Goal: Transaction & Acquisition: Book appointment/travel/reservation

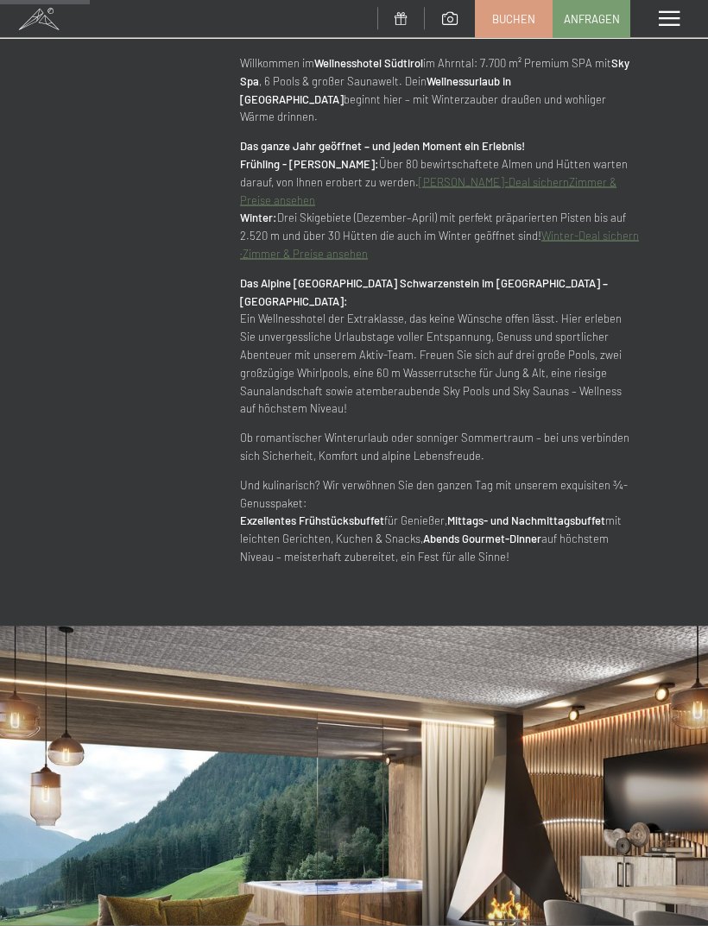
scroll to position [1109, 0]
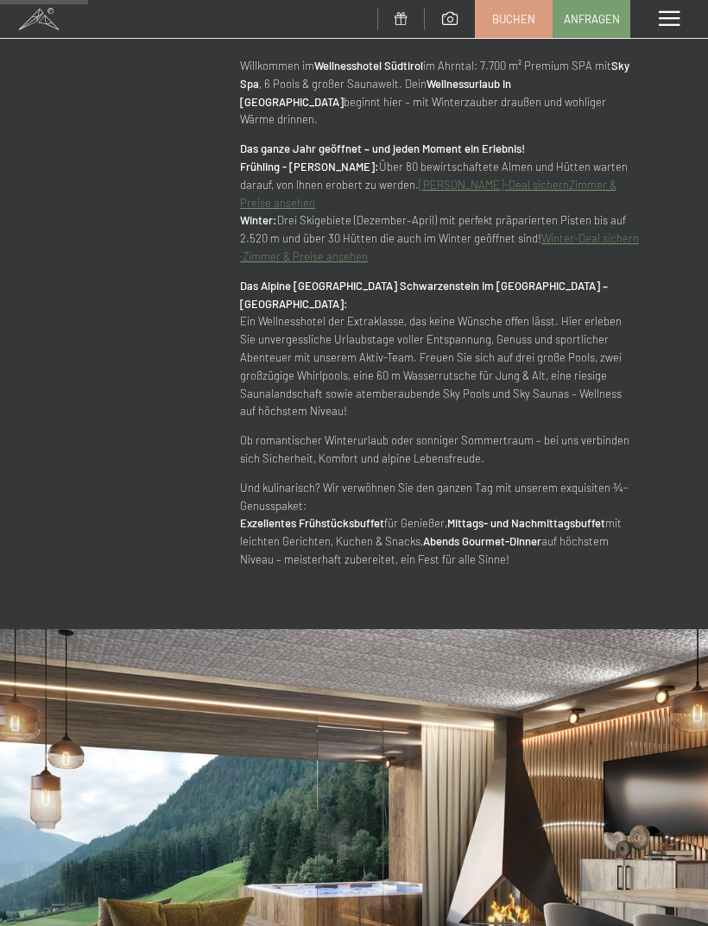
click at [517, 11] on span "Buchen" at bounding box center [513, 19] width 43 height 16
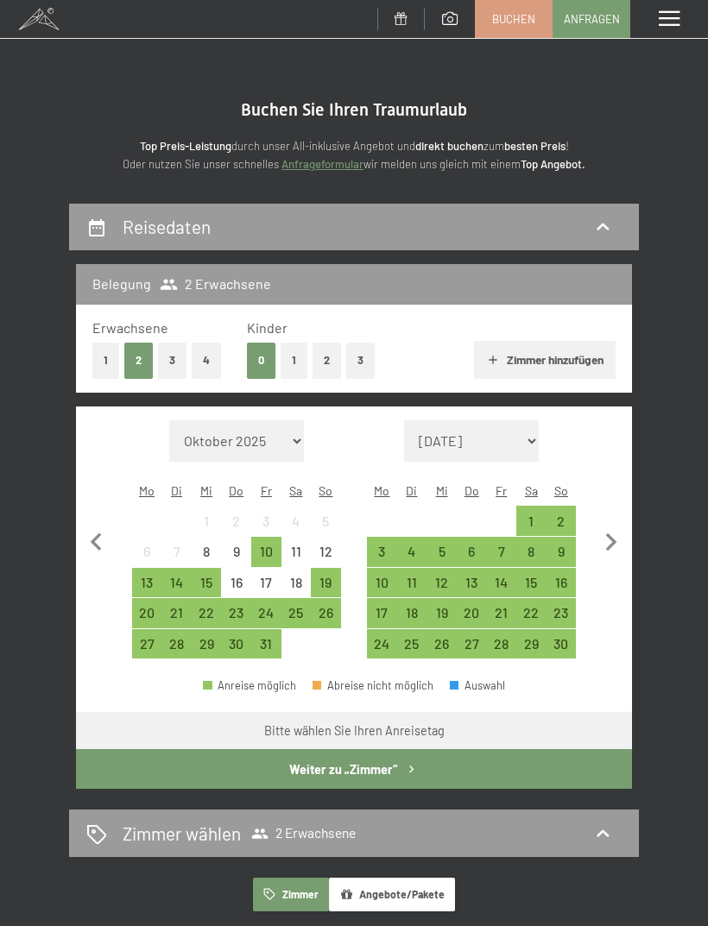
click at [285, 430] on select "Oktober 2025 November 2025 Dezember 2025 Januar 2026 Februar 2026 März 2026 Apr…" at bounding box center [236, 440] width 135 height 41
select select "2026-06-01"
select select "2026-07-01"
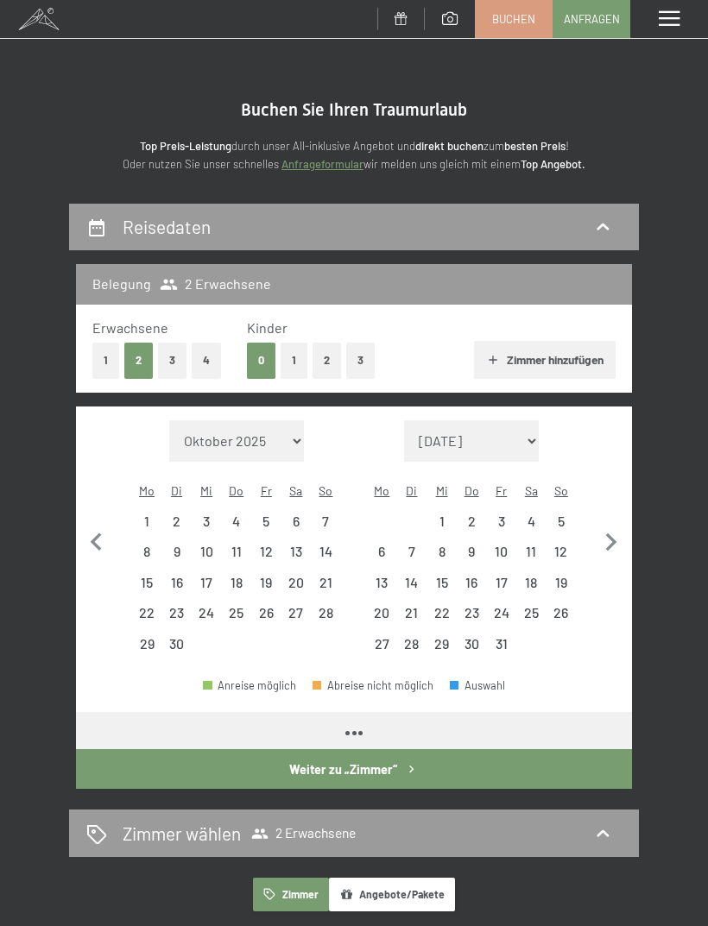
select select "2026-06-01"
select select "2026-07-01"
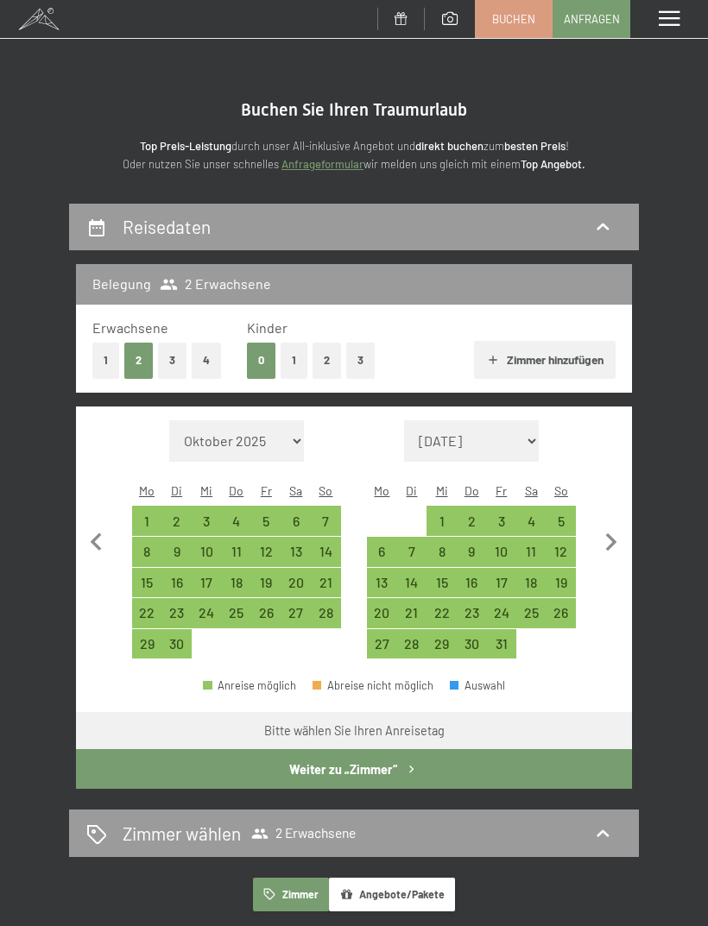
click at [150, 576] on div "15" at bounding box center [147, 589] width 27 height 27
select select "2026-06-01"
select select "2026-07-01"
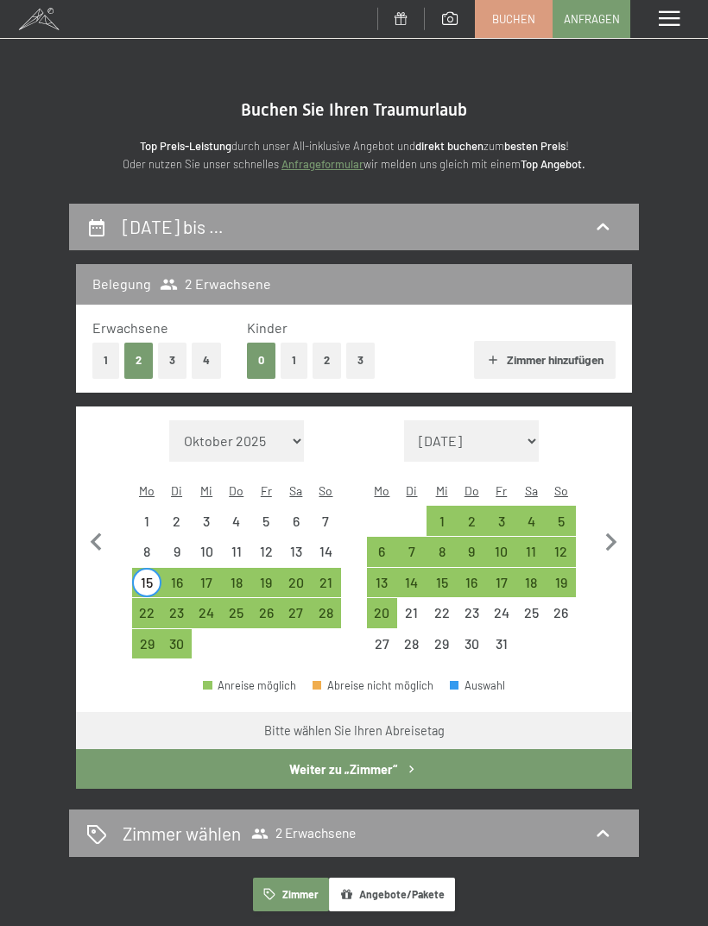
click at [152, 606] on div "22" at bounding box center [147, 619] width 27 height 27
select select "2026-06-01"
select select "2026-07-01"
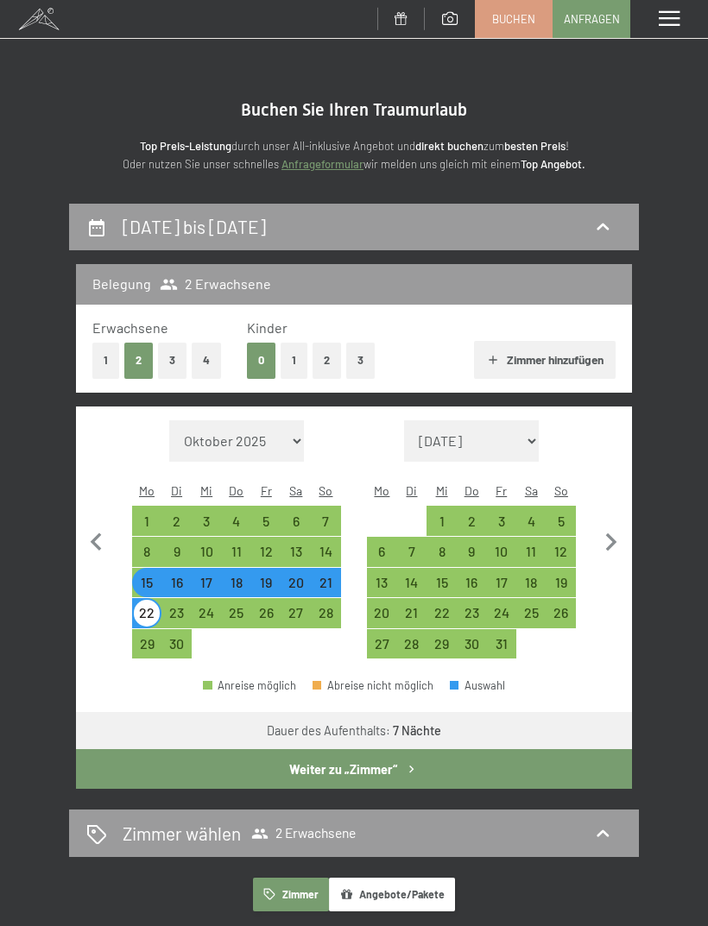
click at [384, 755] on button "Weiter zu „Zimmer“" at bounding box center [354, 769] width 556 height 40
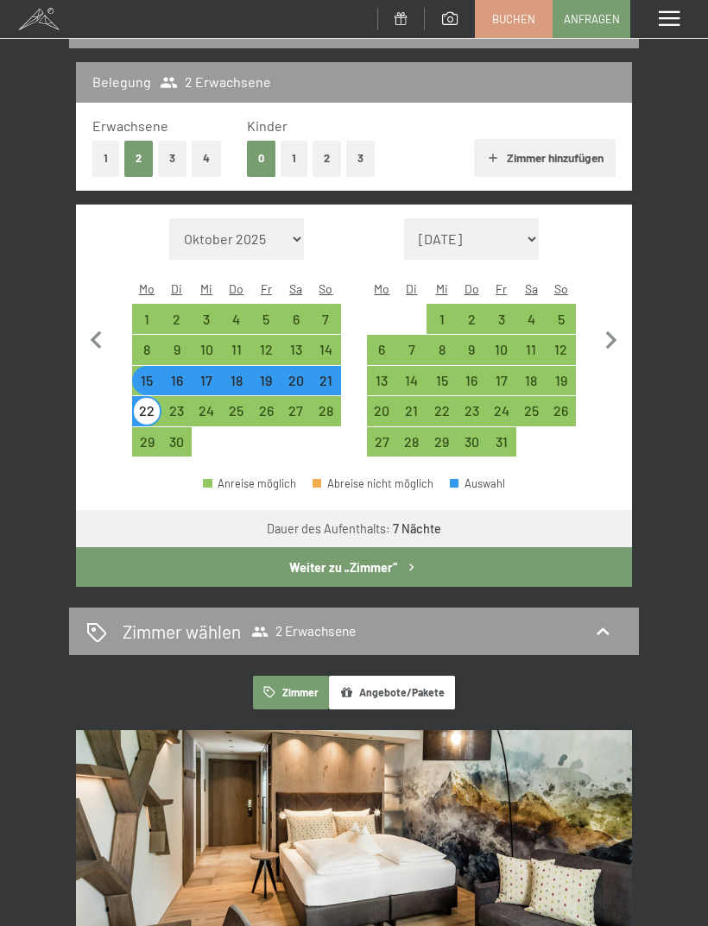
select select "2026-06-01"
select select "2026-07-01"
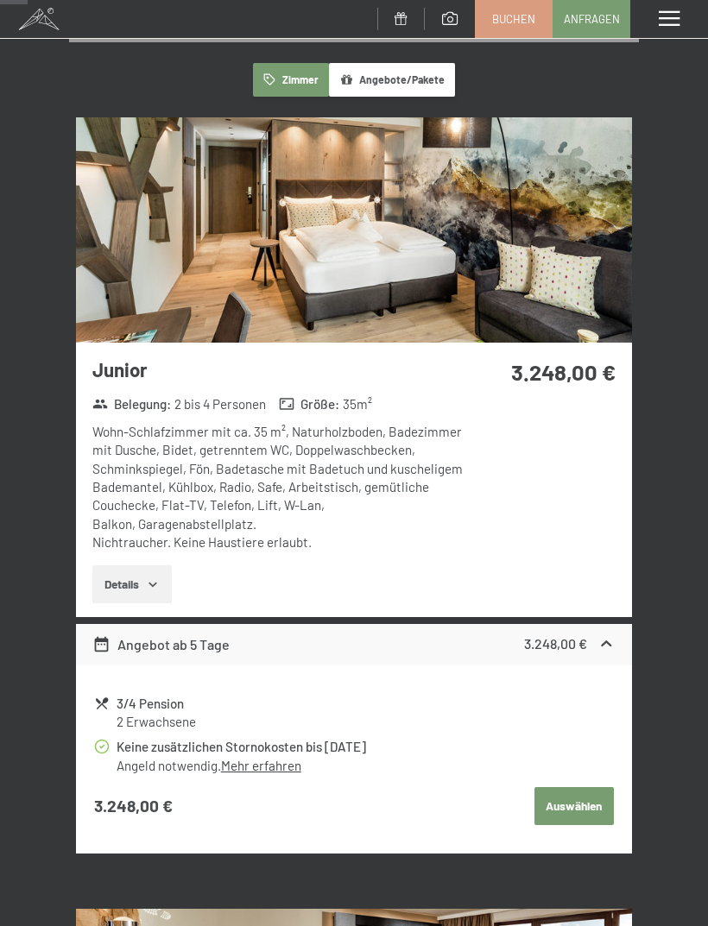
scroll to position [169, 0]
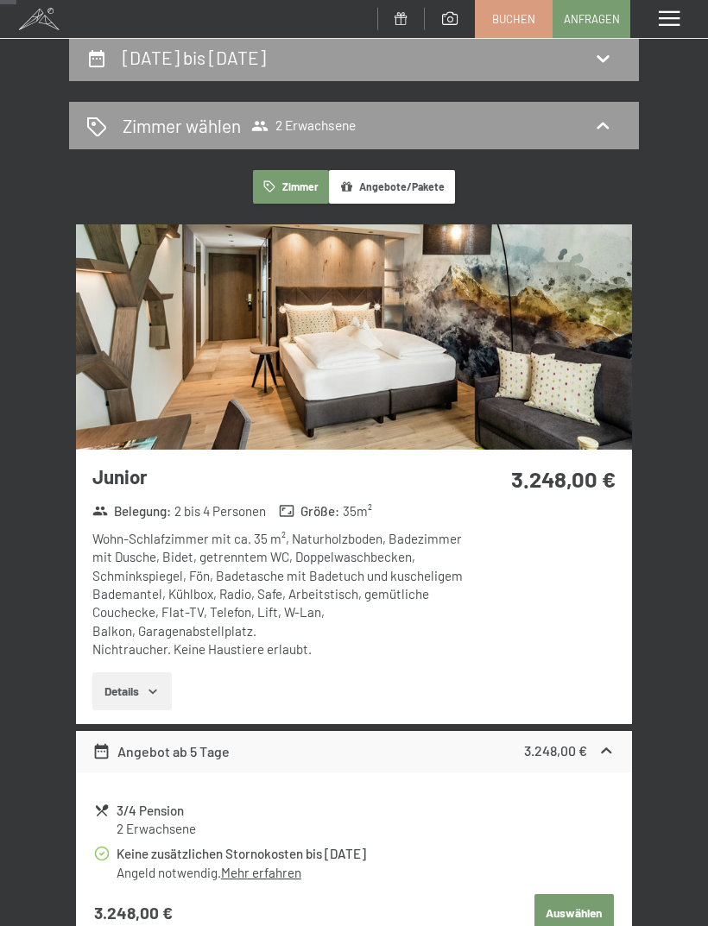
click at [582, 398] on img at bounding box center [354, 336] width 556 height 225
click at [696, 12] on div "Menü" at bounding box center [669, 19] width 78 height 38
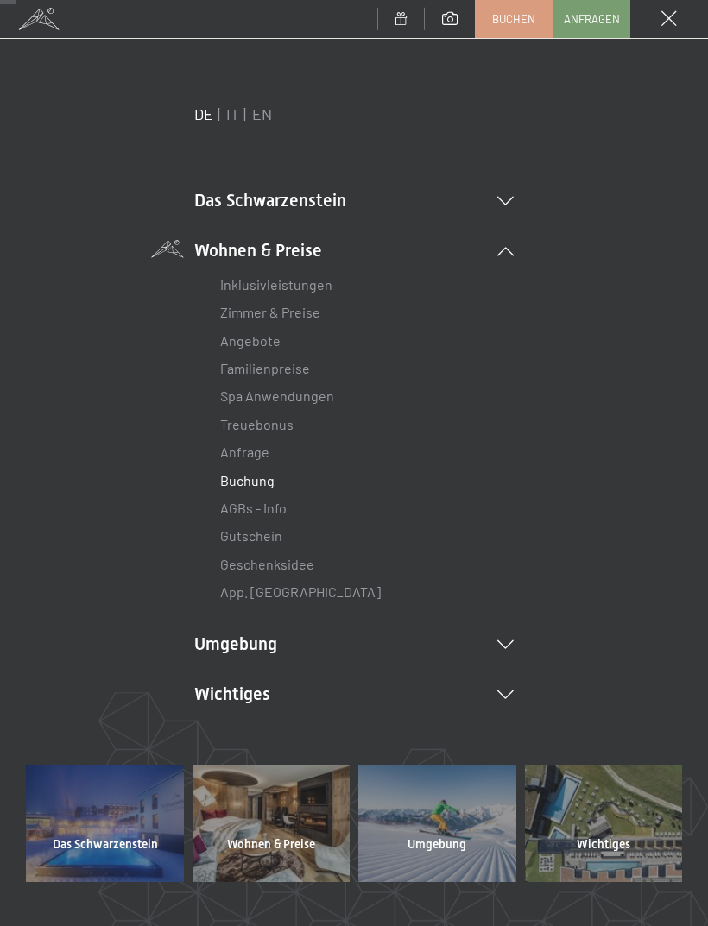
click at [670, 17] on span at bounding box center [669, 19] width 16 height 16
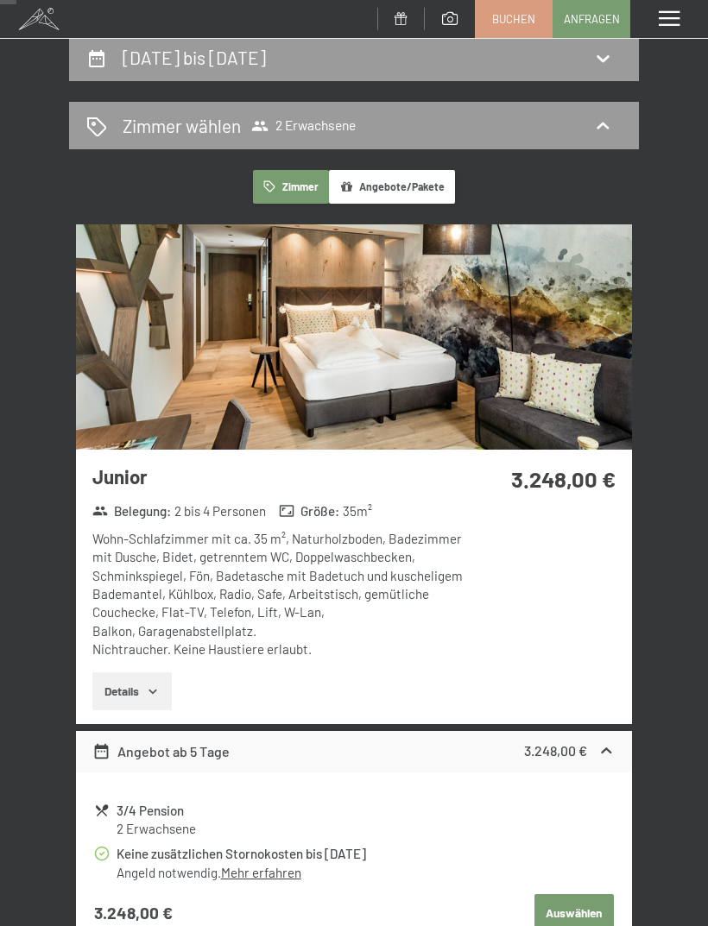
click at [437, 64] on div "15. Juni bis 22. Juni 2026" at bounding box center [353, 57] width 535 height 25
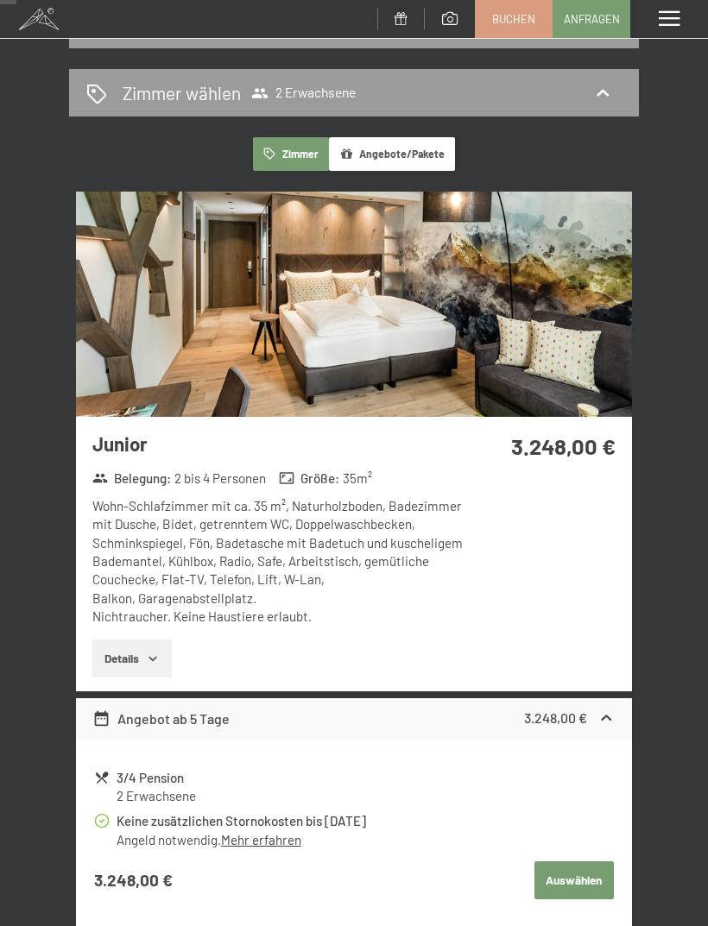
select select "2026-06-01"
select select "2026-07-01"
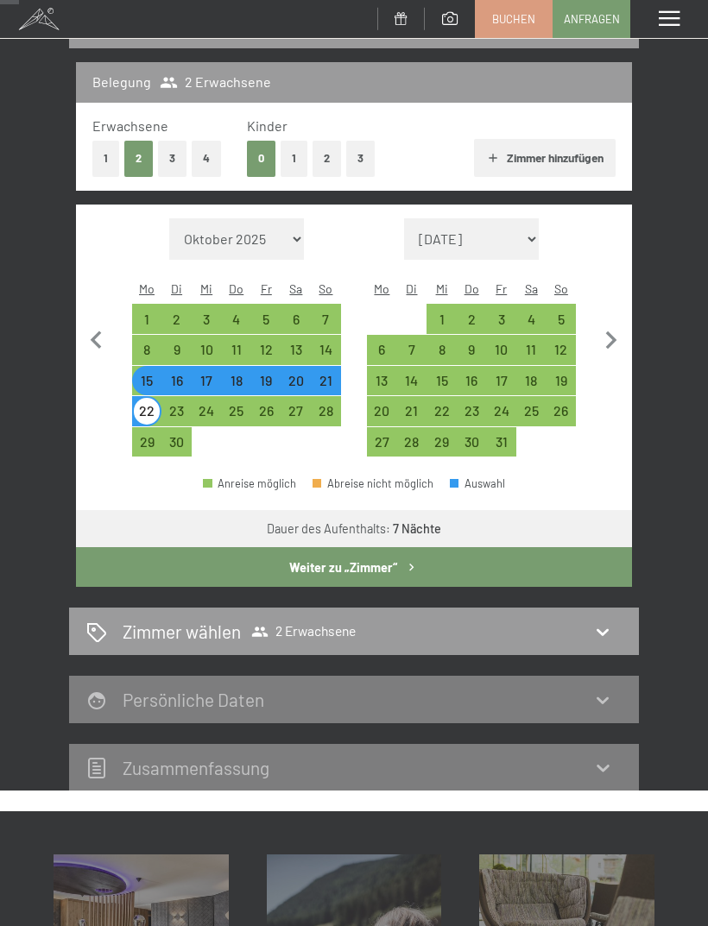
click at [298, 227] on select "Oktober 2025 November 2025 Dezember 2025 Januar 2026 Februar 2026 März 2026 Apr…" at bounding box center [236, 238] width 135 height 41
select select "2026-09-01"
select select "2026-10-01"
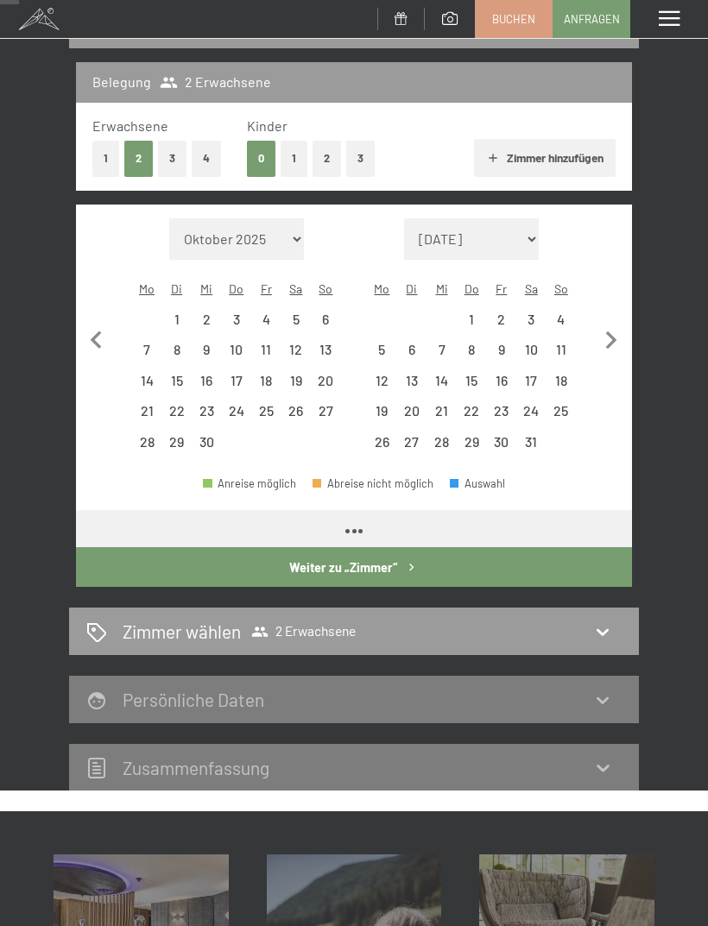
select select "2026-09-01"
select select "2026-10-01"
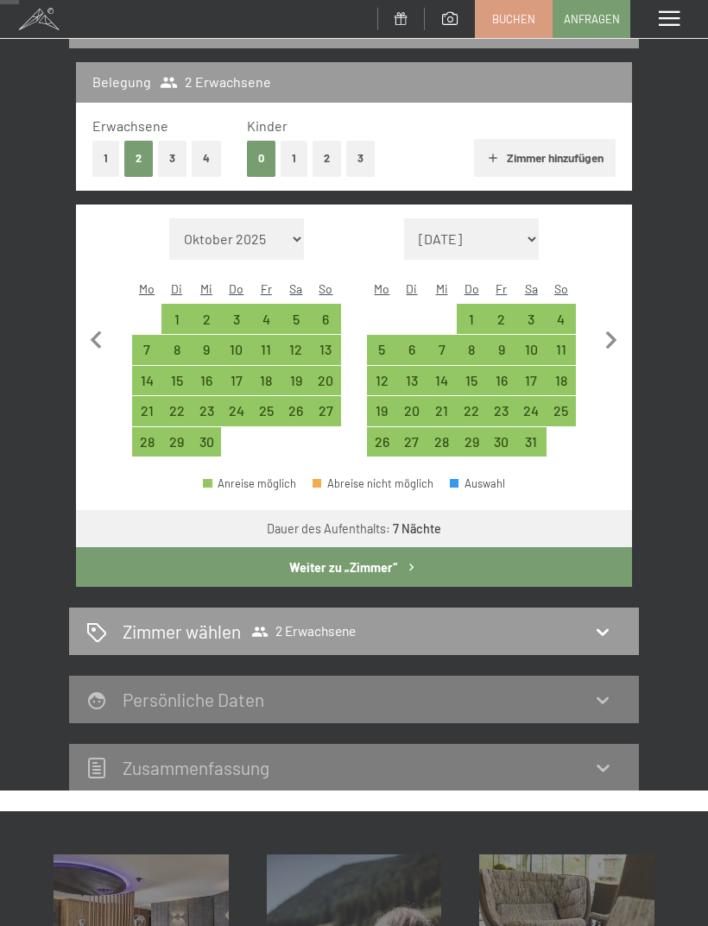
click at [145, 435] on div "28" at bounding box center [147, 448] width 27 height 27
select select "2026-09-01"
select select "2026-10-01"
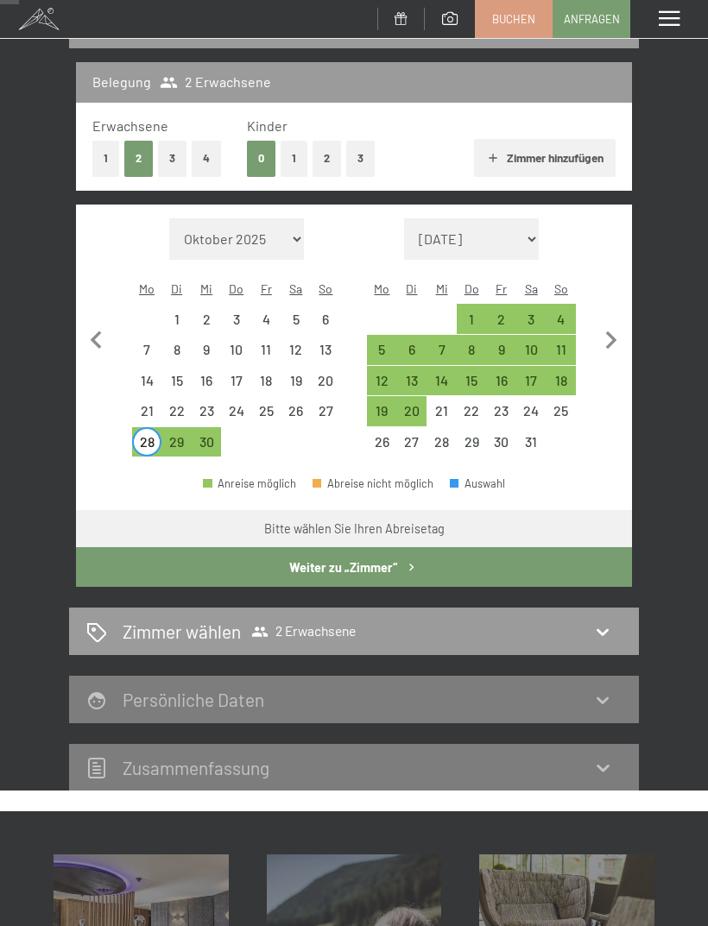
click at [386, 343] on div "5" at bounding box center [381, 356] width 27 height 27
select select "2026-09-01"
select select "2026-10-01"
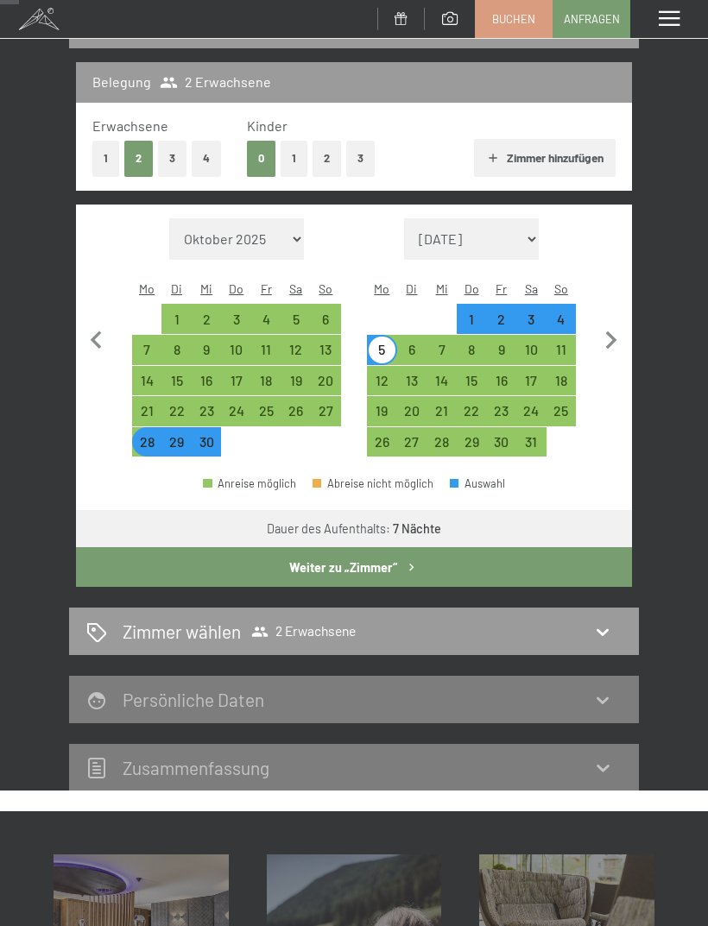
click at [475, 558] on button "Weiter zu „Zimmer“" at bounding box center [354, 567] width 556 height 40
select select "2026-09-01"
select select "2026-10-01"
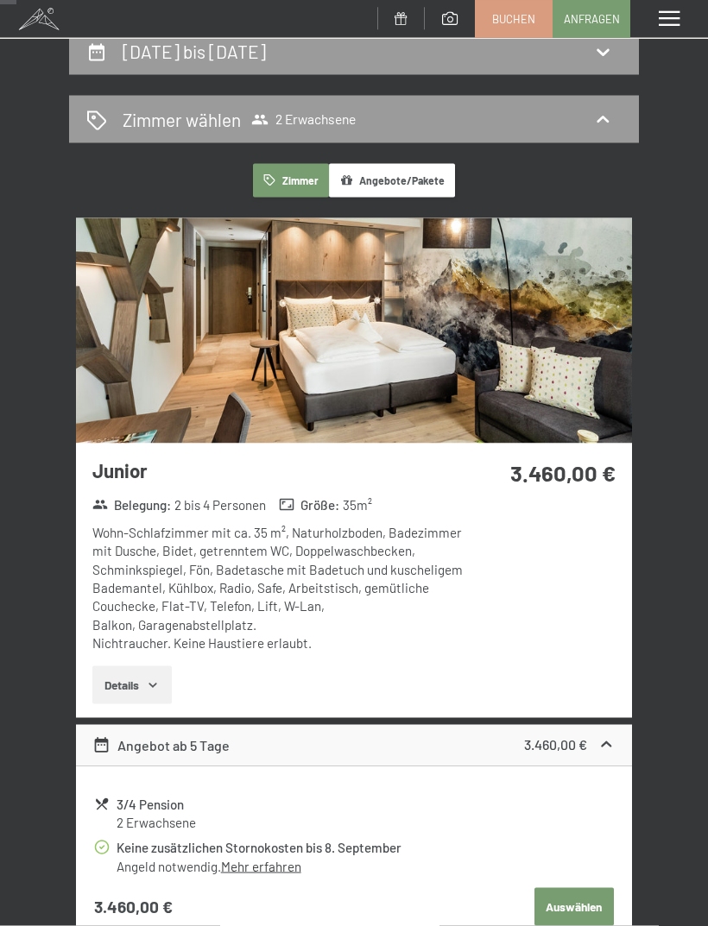
scroll to position [174, 0]
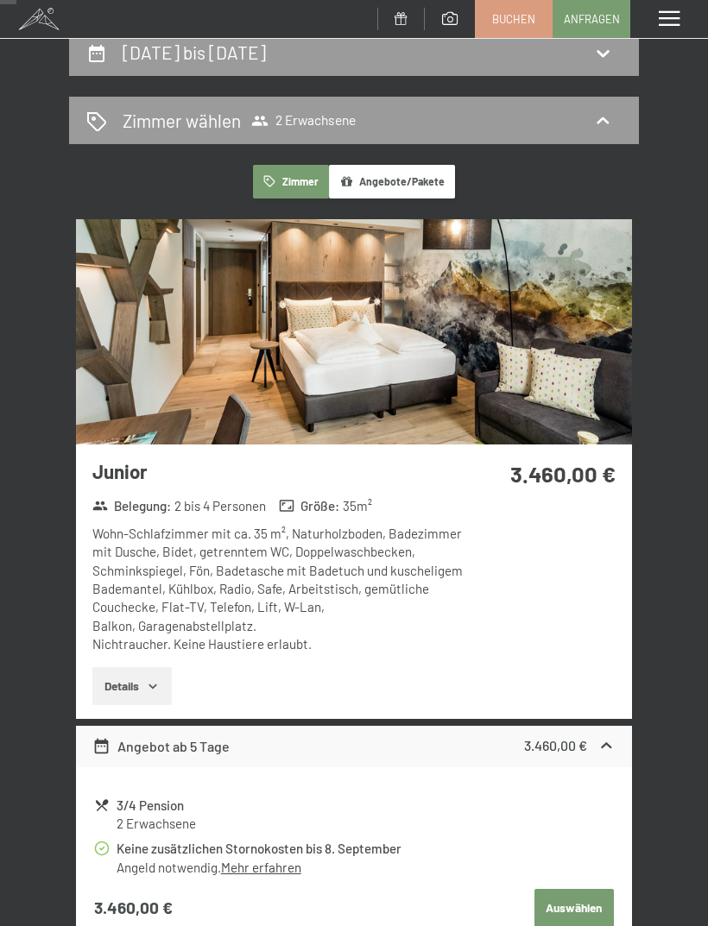
click at [266, 58] on h2 "28. September bis 5. Oktober 2026" at bounding box center [194, 52] width 143 height 22
select select "2026-09-01"
select select "2026-10-01"
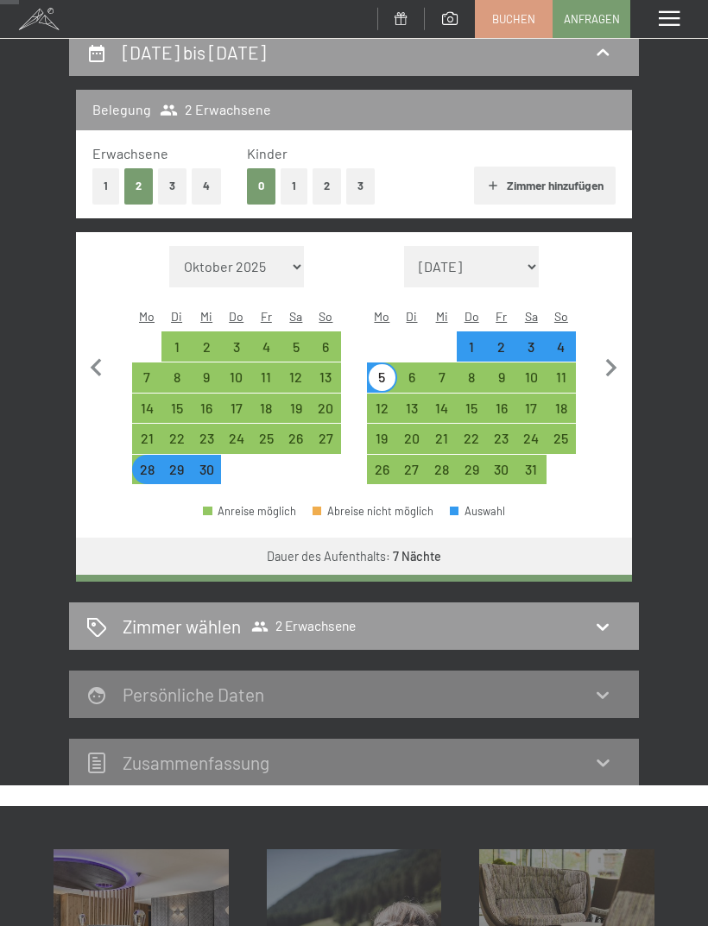
scroll to position [202, 0]
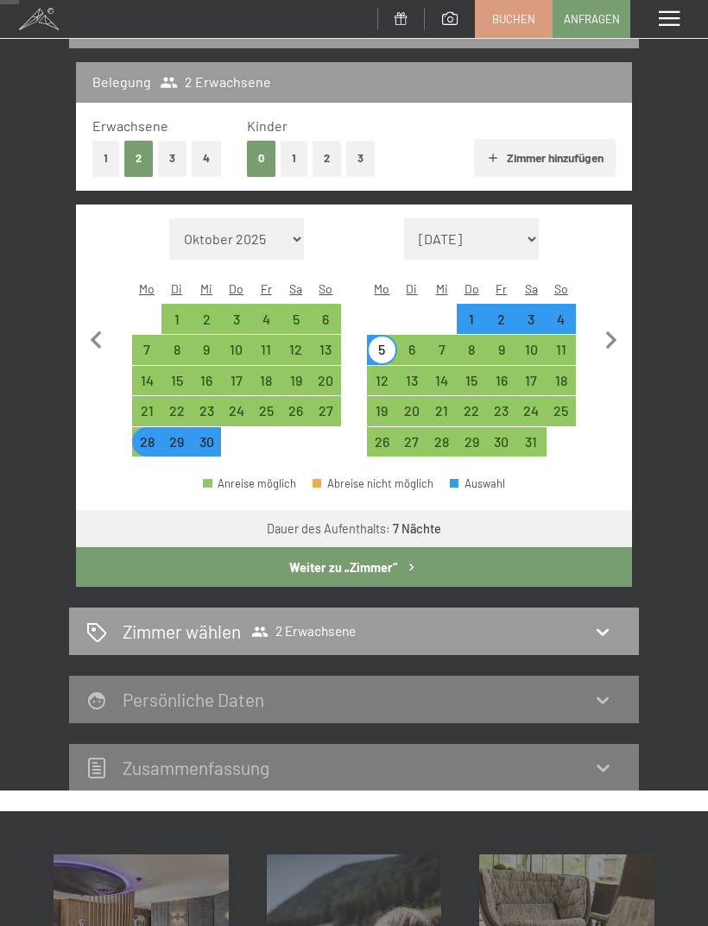
click at [288, 230] on select "Oktober 2025 November 2025 Dezember 2025 Januar 2026 Februar 2026 März 2026 Apr…" at bounding box center [236, 238] width 135 height 41
select select "2026-10-01"
select select "2026-11-01"
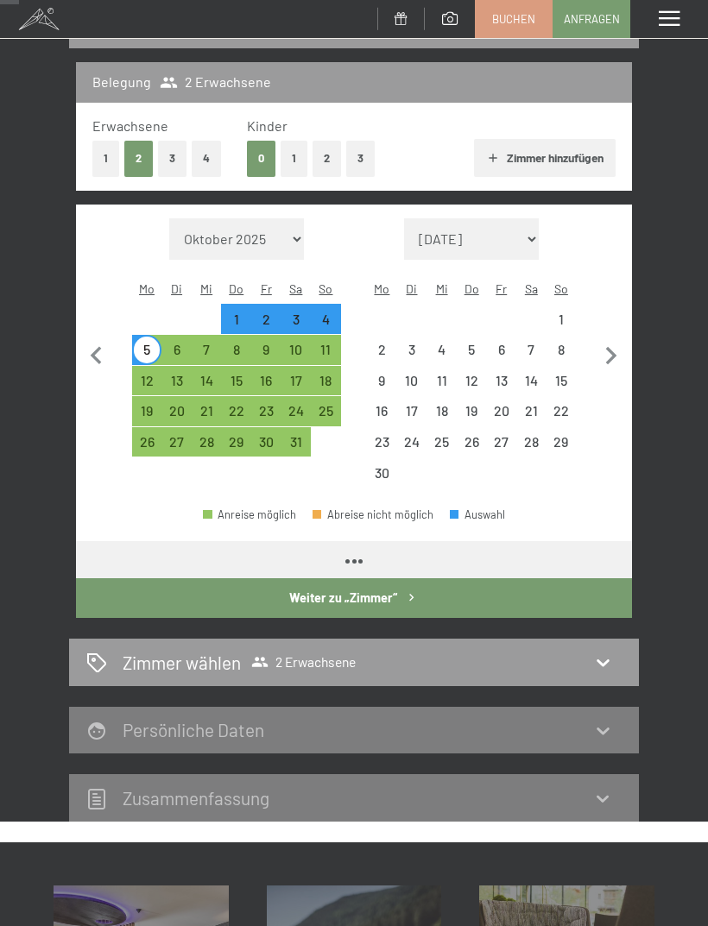
select select "2026-10-01"
select select "2026-11-01"
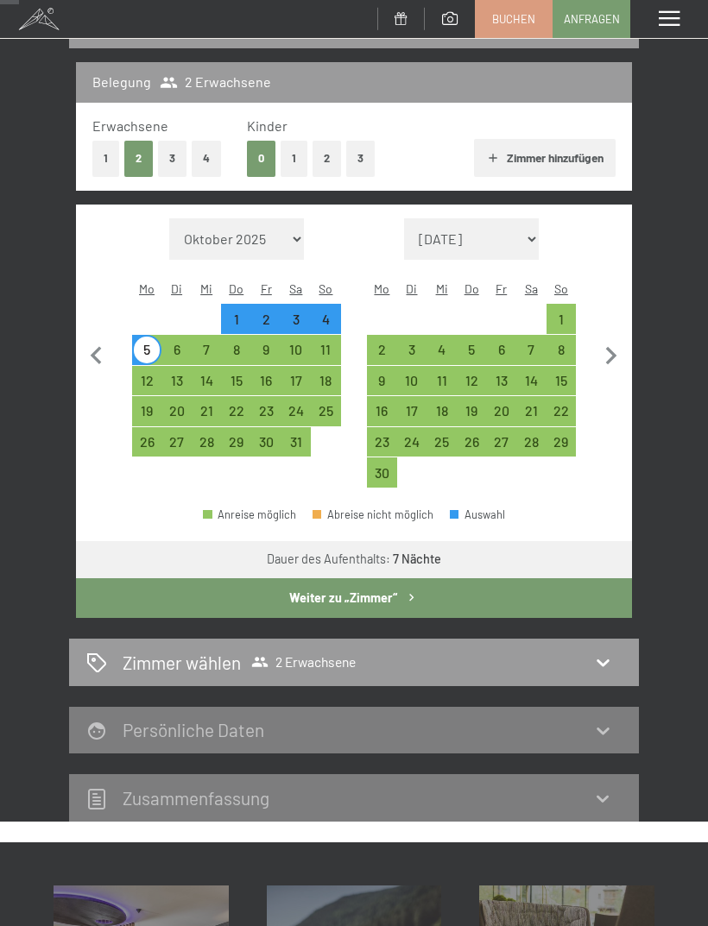
click at [337, 343] on div "11" at bounding box center [325, 356] width 27 height 27
select select "2026-10-01"
select select "2026-11-01"
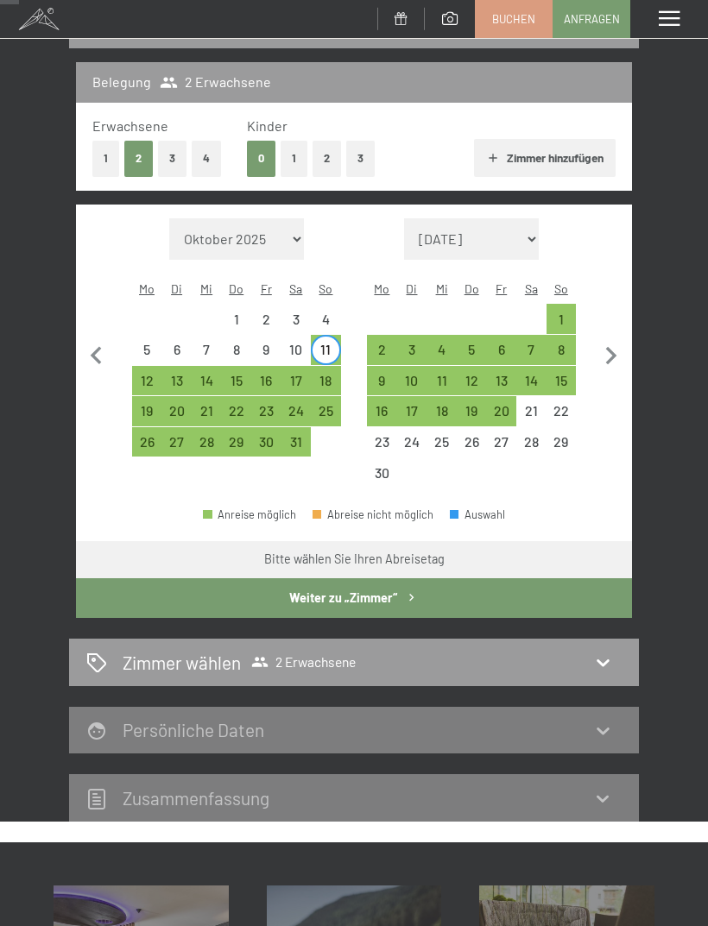
click at [286, 224] on select "Oktober 2025 November 2025 Dezember 2025 Januar 2026 Februar 2026 März 2026 Apr…" at bounding box center [236, 238] width 135 height 41
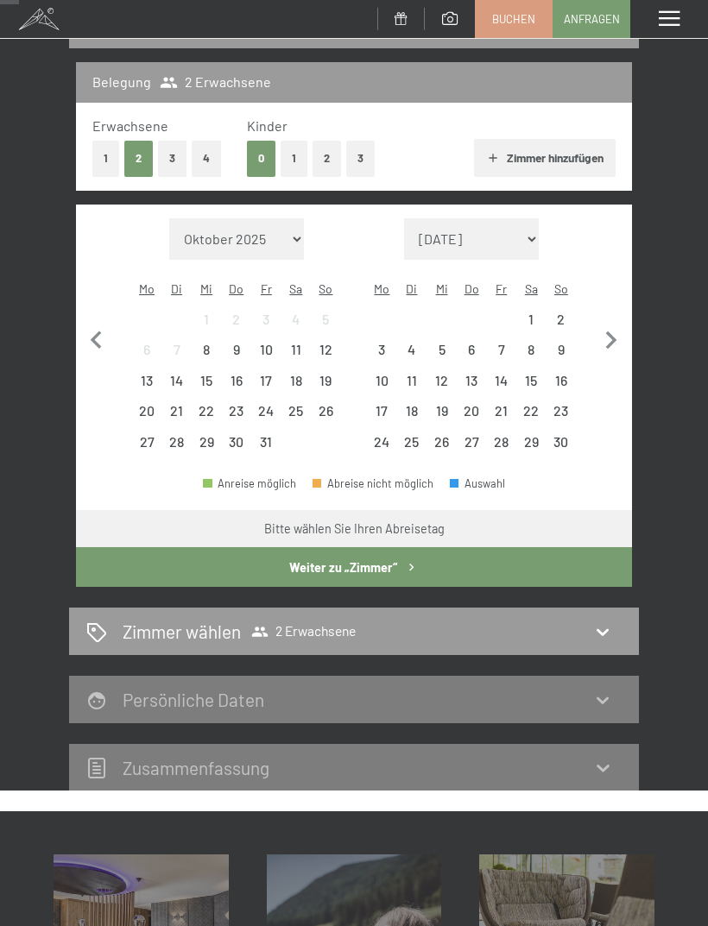
click at [336, 374] on div "19" at bounding box center [325, 387] width 27 height 27
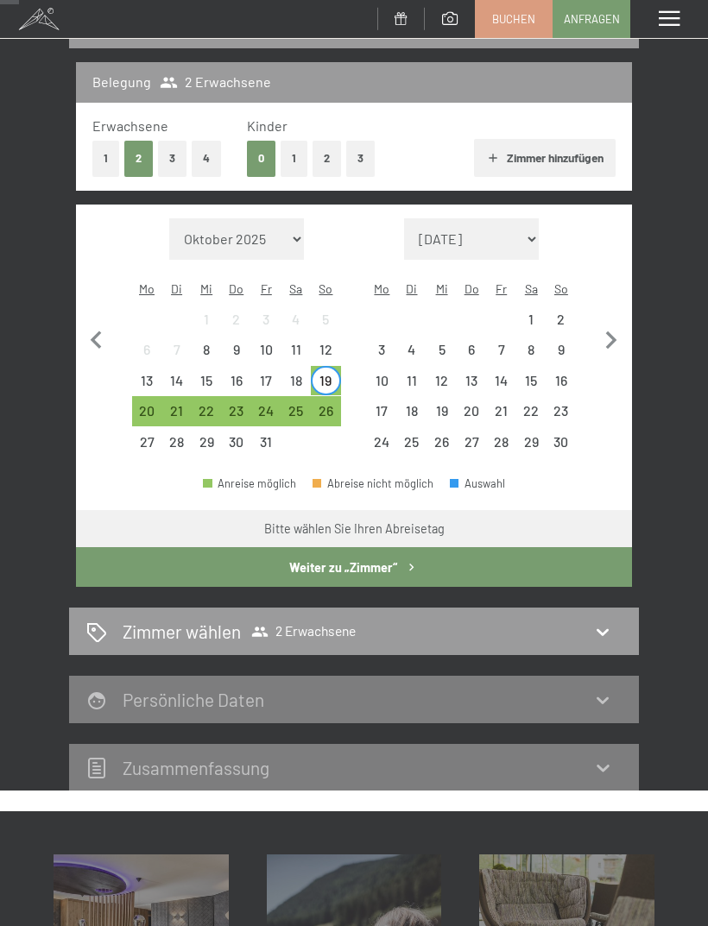
click at [336, 343] on div "12" at bounding box center [325, 356] width 27 height 27
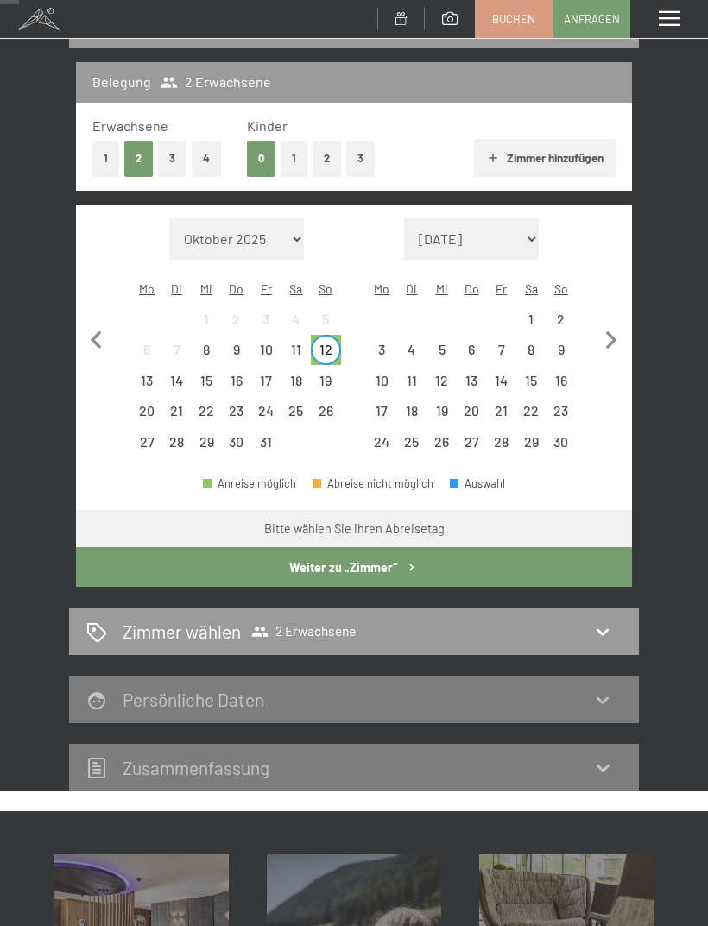
click at [336, 374] on div "19" at bounding box center [325, 387] width 27 height 27
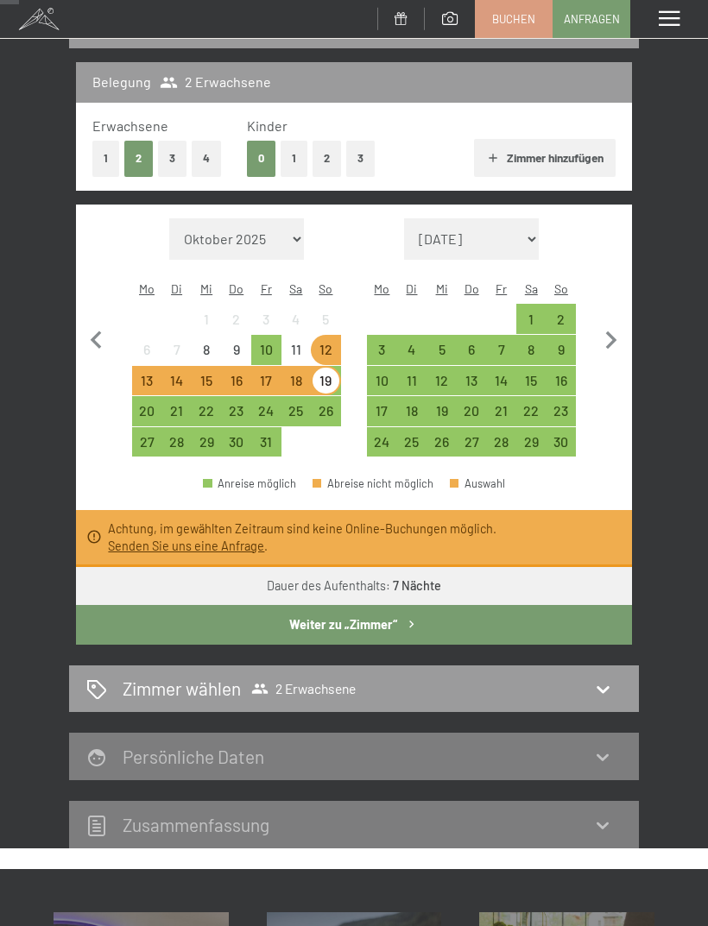
click at [337, 404] on div "26" at bounding box center [325, 417] width 27 height 27
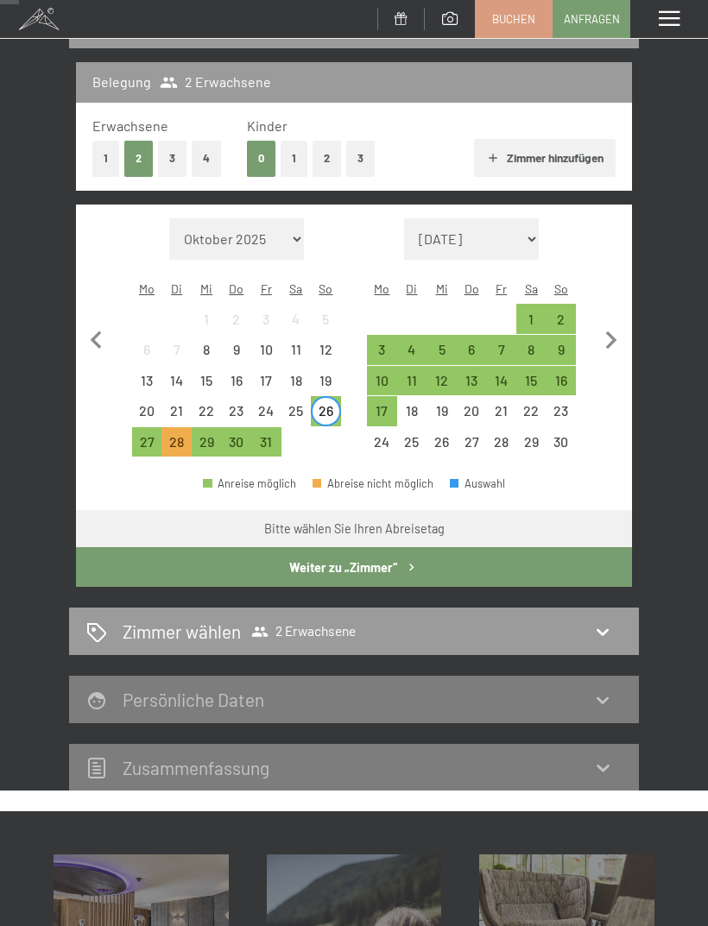
click at [569, 312] on div "2" at bounding box center [561, 325] width 27 height 27
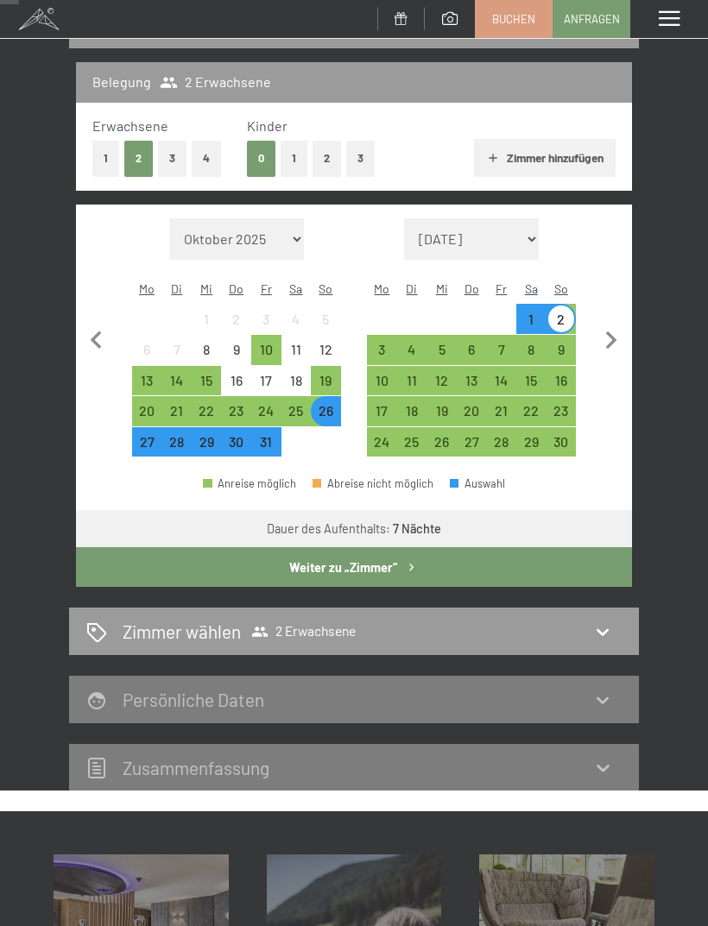
click at [501, 553] on button "Weiter zu „Zimmer“" at bounding box center [354, 567] width 556 height 40
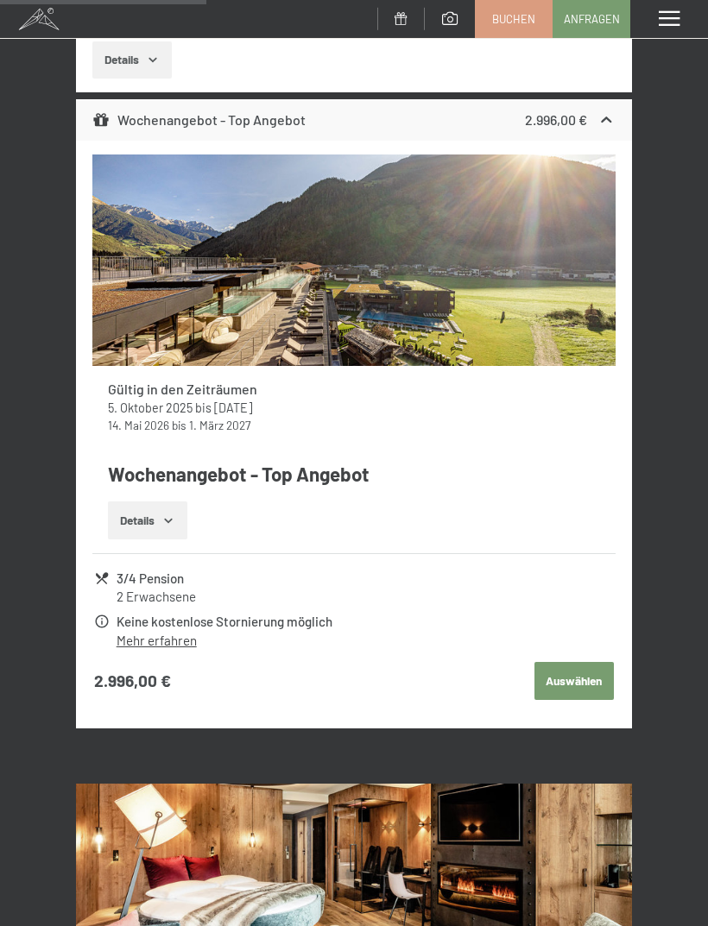
scroll to position [2010, 0]
click at [179, 503] on button "Details" at bounding box center [147, 520] width 79 height 38
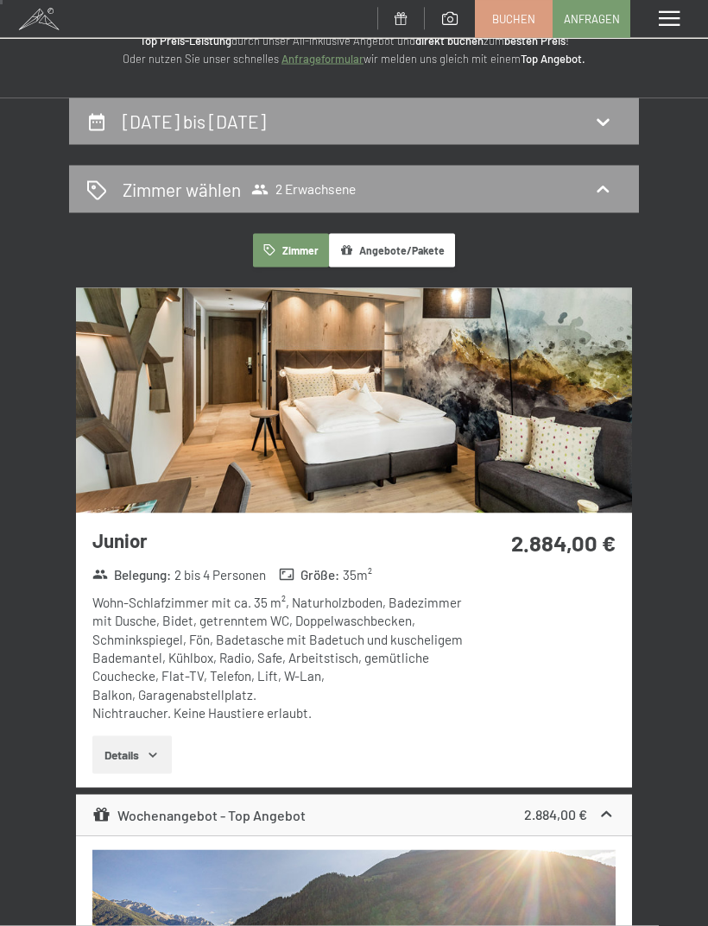
scroll to position [0, 0]
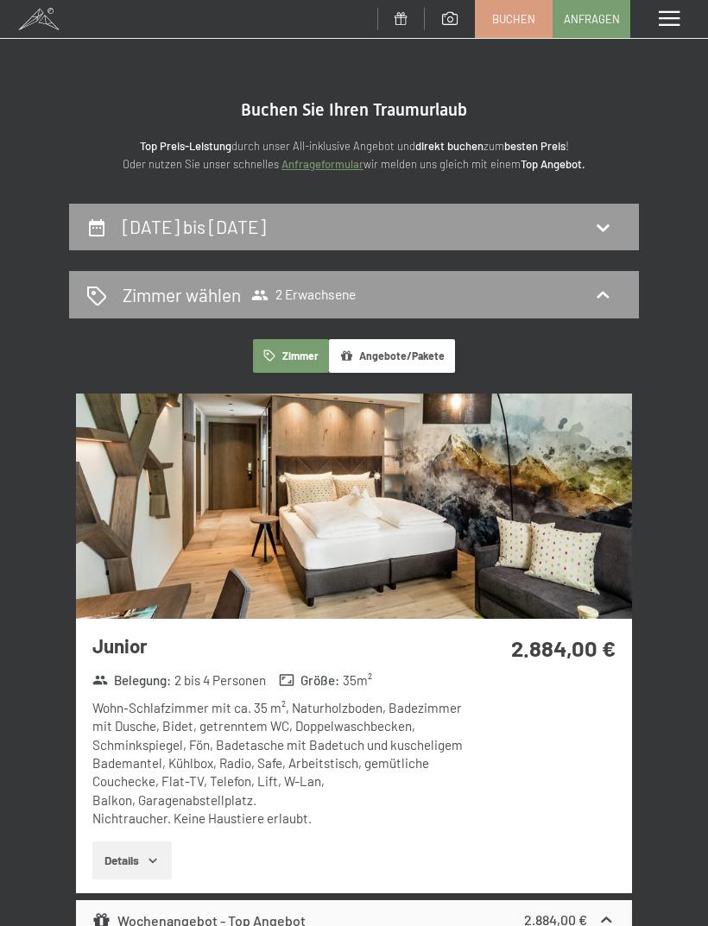
click at [607, 227] on icon at bounding box center [602, 227] width 21 height 21
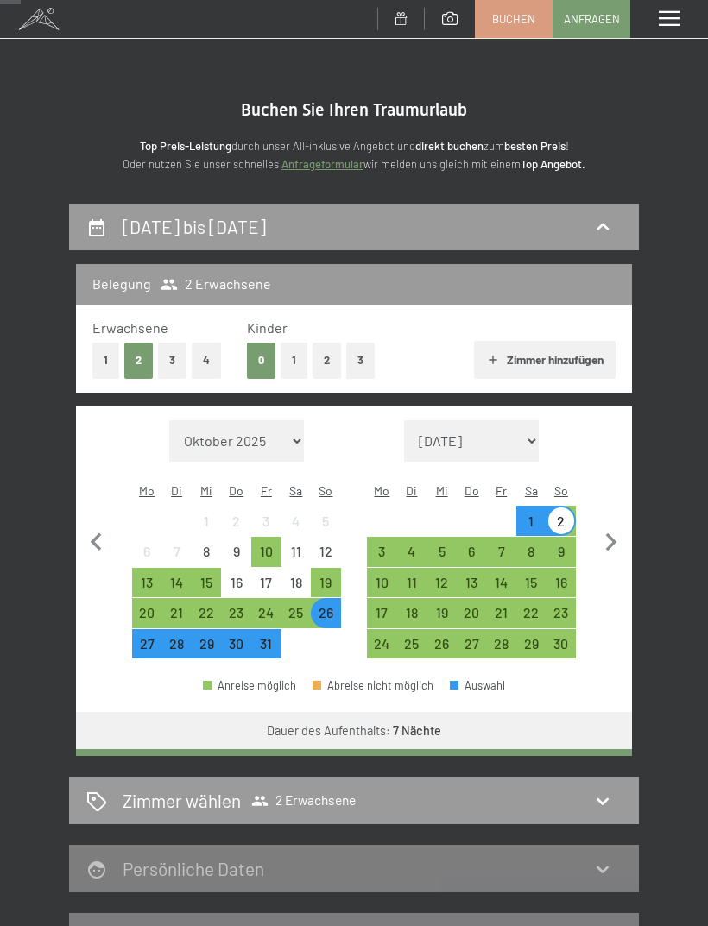
scroll to position [202, 0]
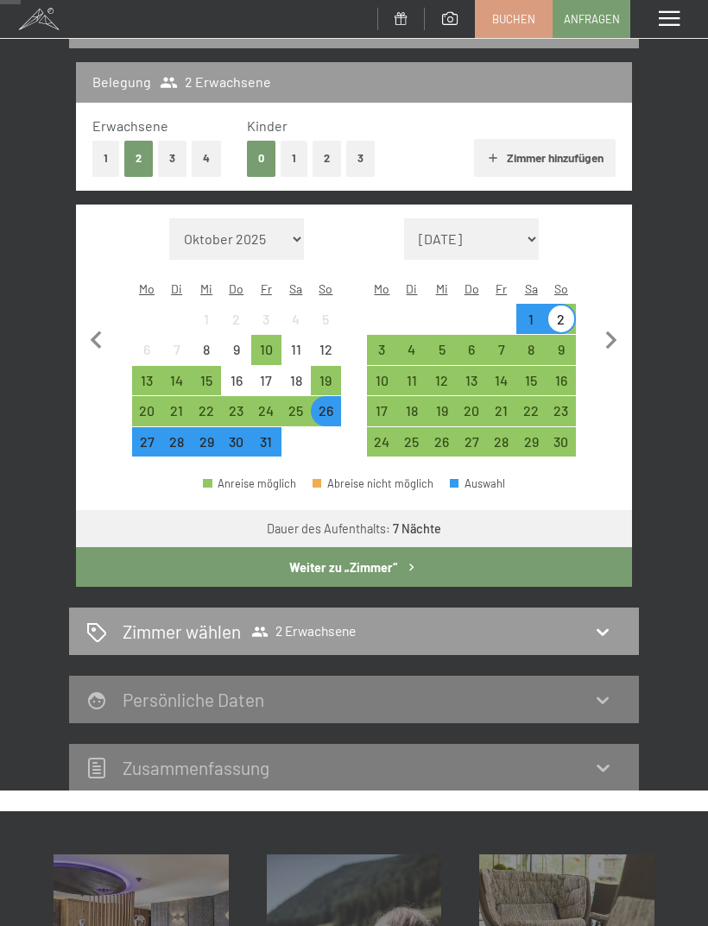
click at [289, 223] on select "Oktober 2025 November 2025 Dezember 2025 Januar 2026 Februar 2026 März 2026 Apr…" at bounding box center [236, 238] width 135 height 41
select select "2026-09-01"
select select "2026-10-01"
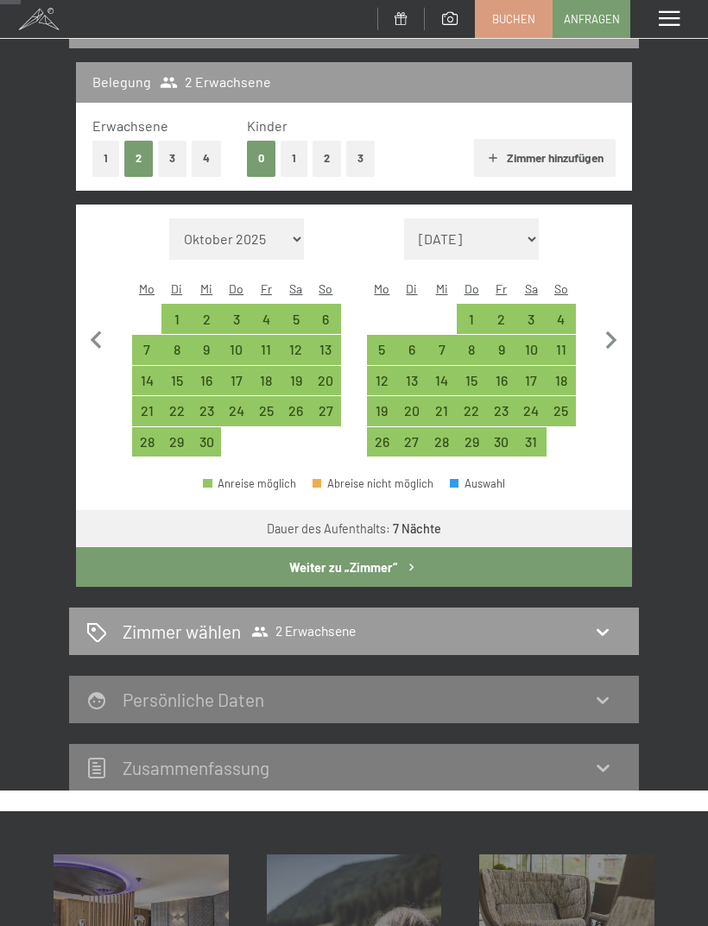
click at [330, 404] on div "27" at bounding box center [325, 417] width 27 height 27
select select "2026-09-01"
select select "2026-10-01"
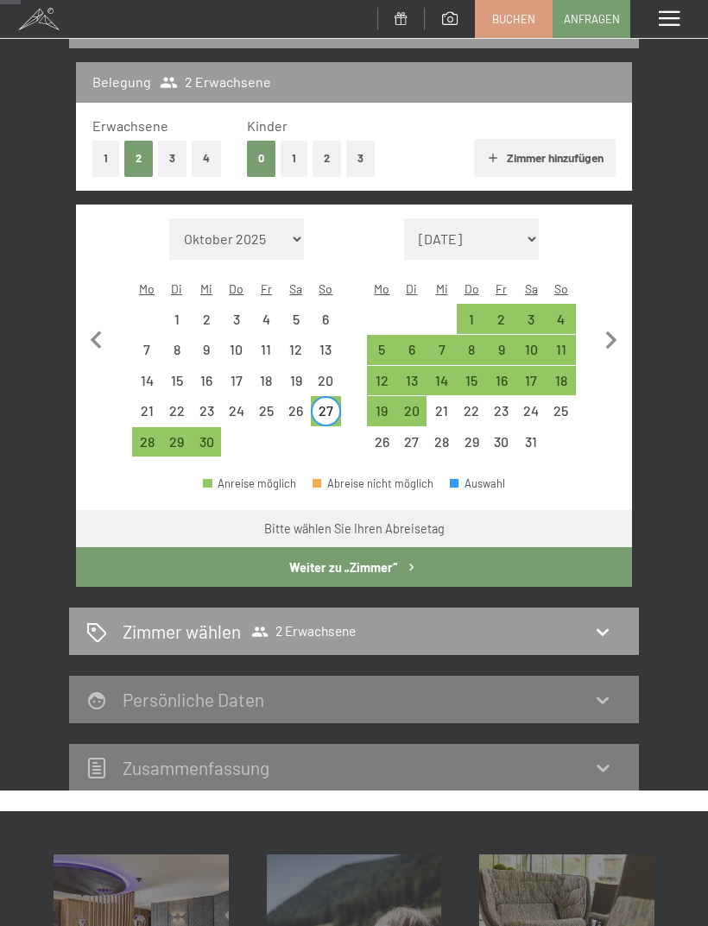
click at [567, 312] on div "4" at bounding box center [561, 325] width 27 height 27
select select "2026-09-01"
select select "2026-10-01"
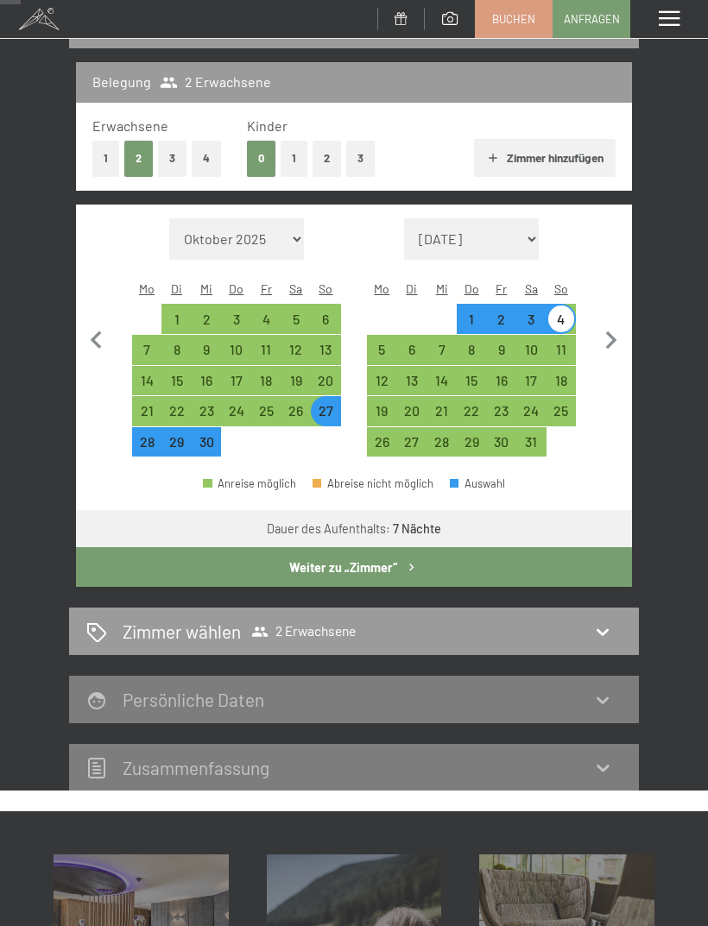
click at [494, 553] on button "Weiter zu „Zimmer“" at bounding box center [354, 567] width 556 height 40
select select "2026-09-01"
select select "2026-10-01"
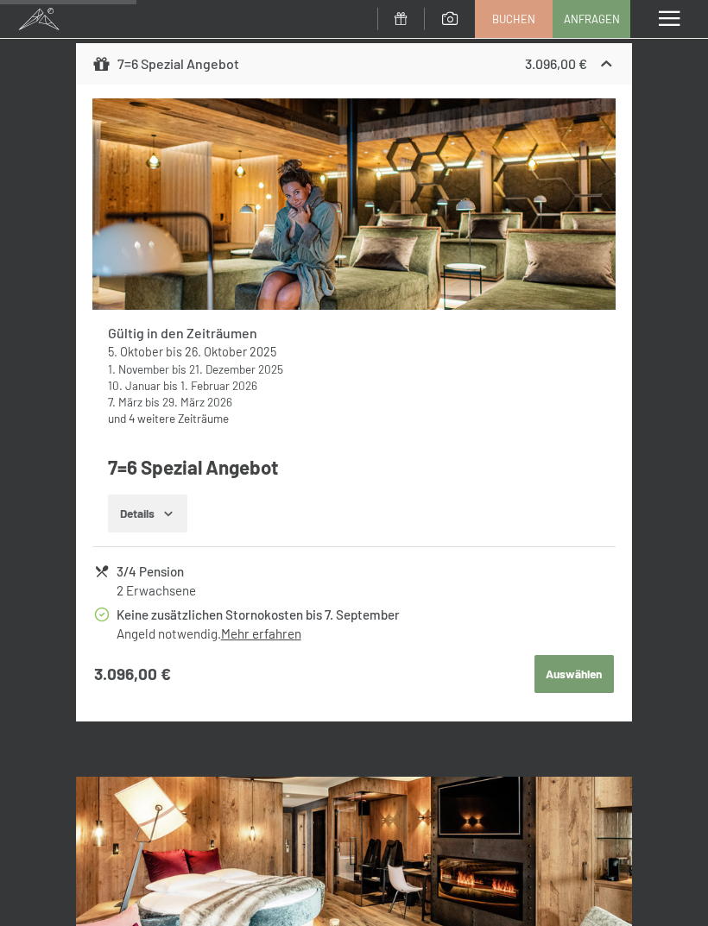
scroll to position [2116, 0]
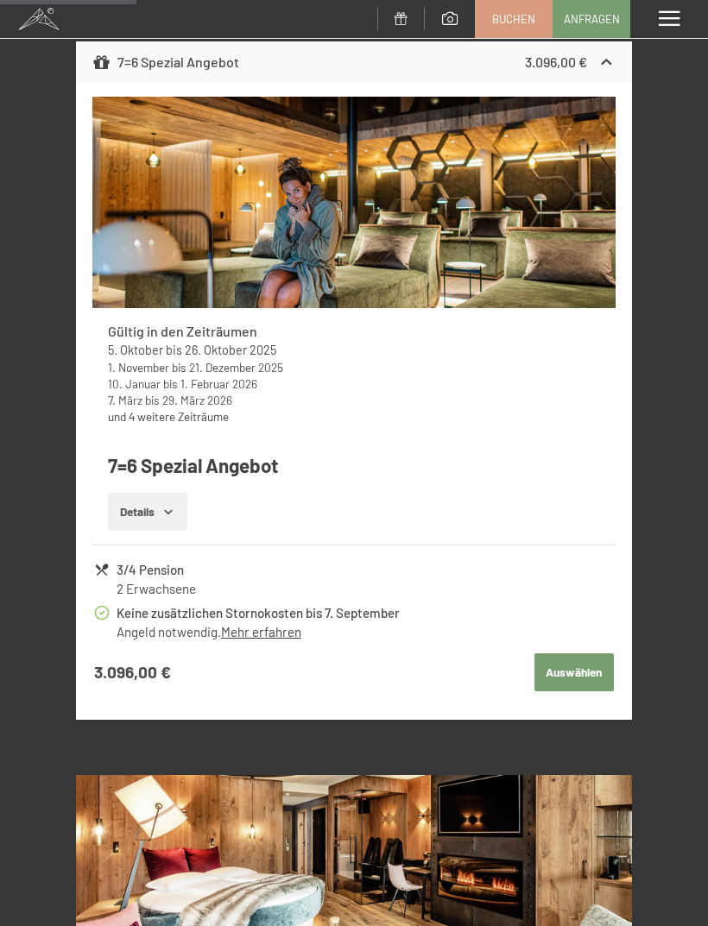
click at [186, 494] on button "Details" at bounding box center [147, 512] width 79 height 38
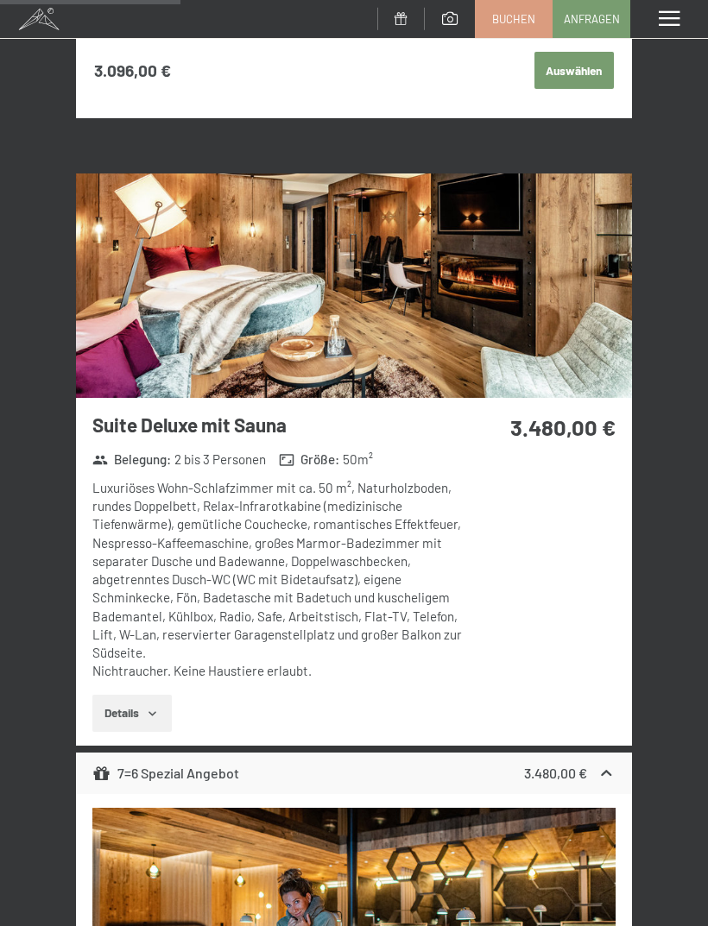
scroll to position [2851, 0]
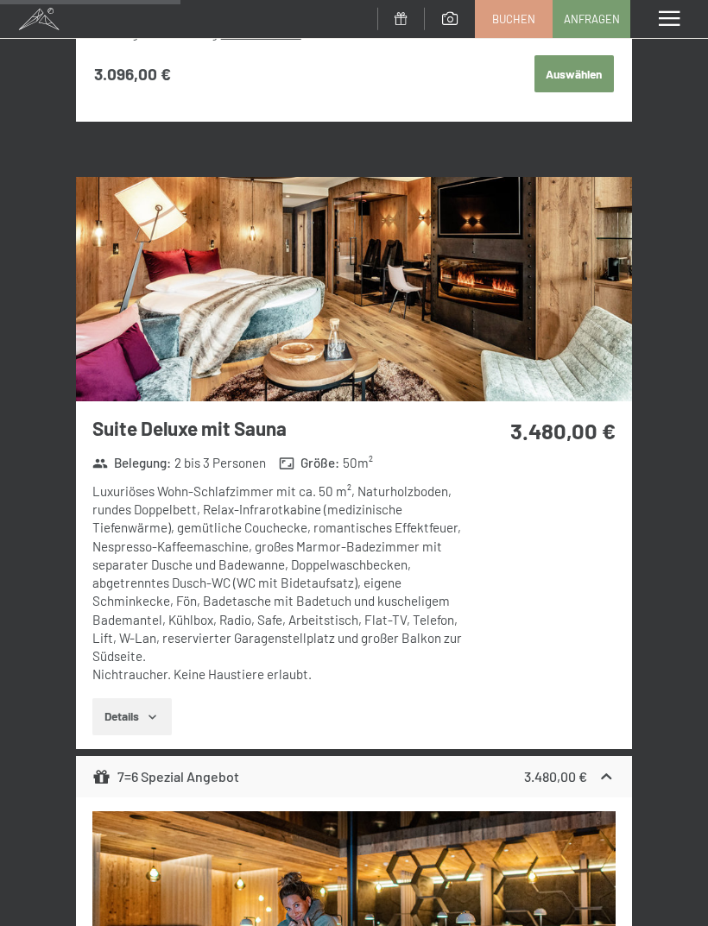
click at [150, 710] on icon "button" at bounding box center [153, 717] width 14 height 14
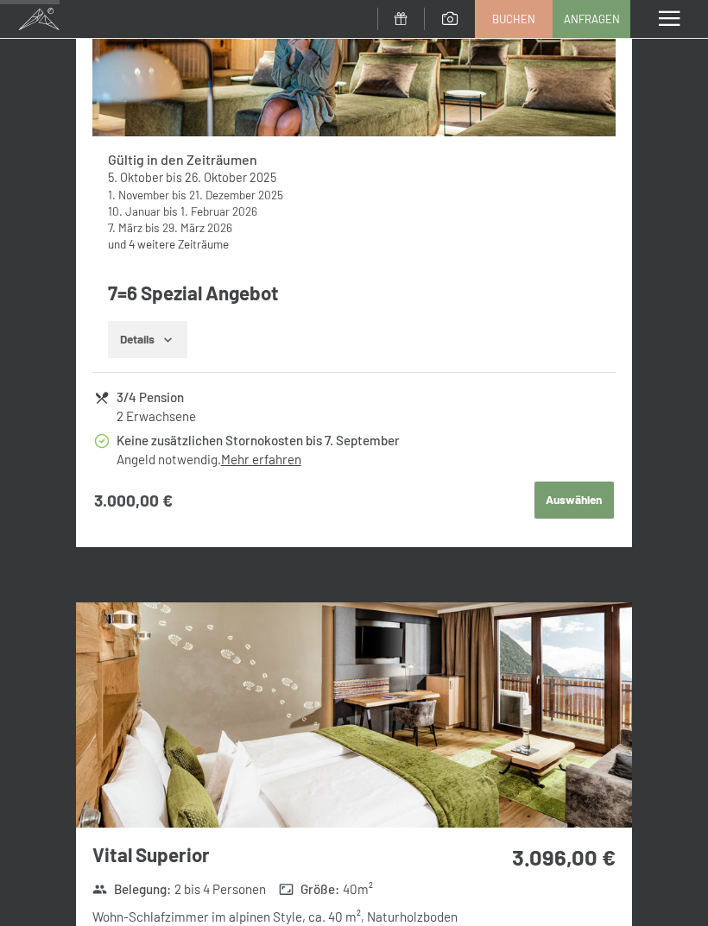
scroll to position [912, 0]
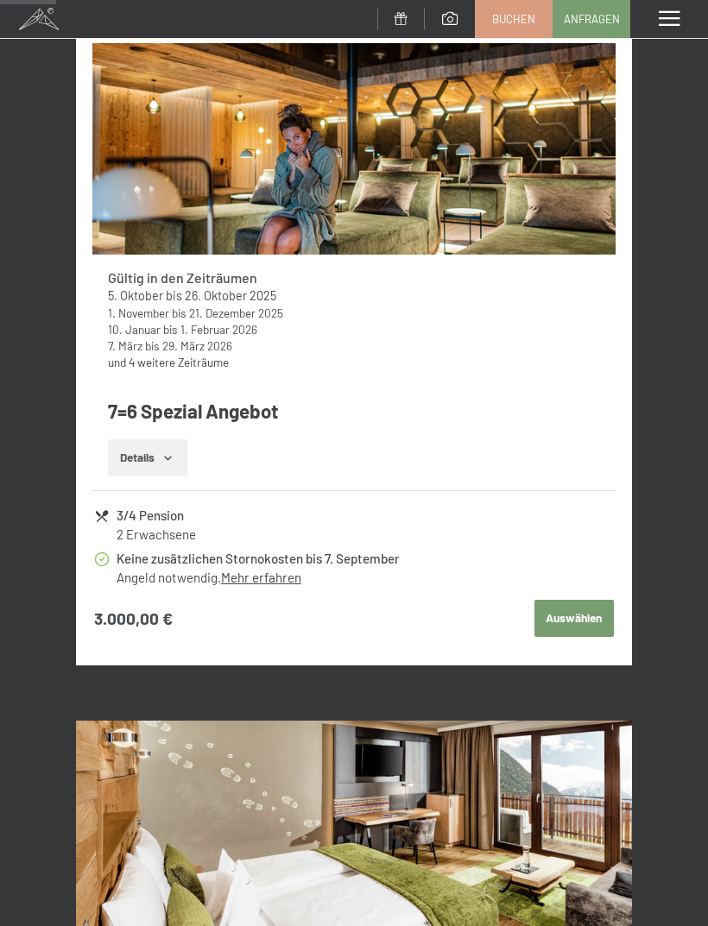
click at [174, 444] on button "Details" at bounding box center [147, 458] width 79 height 38
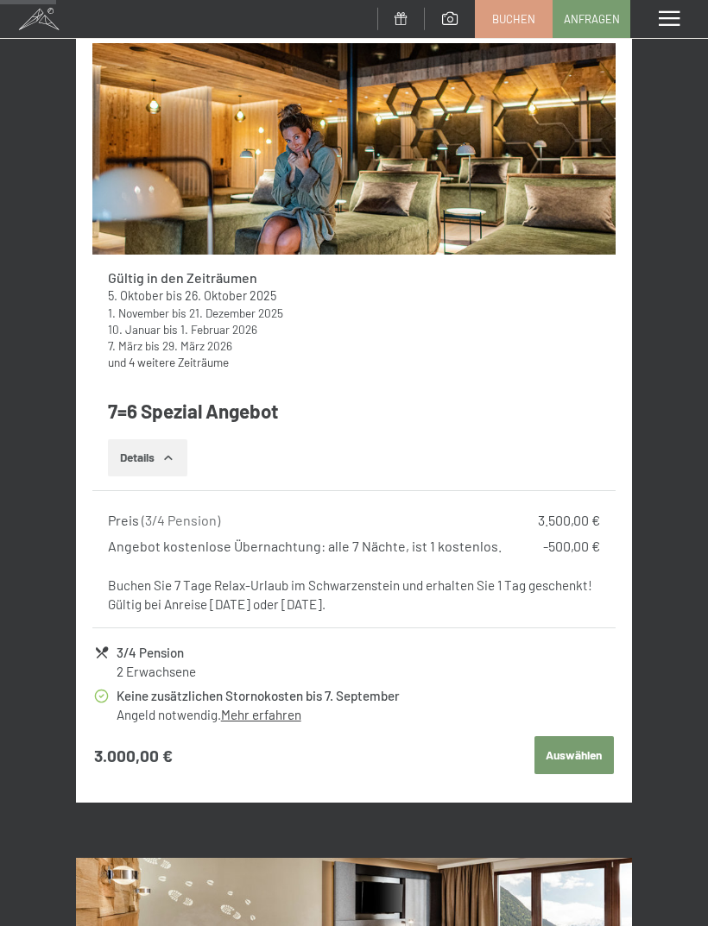
click at [177, 459] on button "Details" at bounding box center [147, 458] width 79 height 38
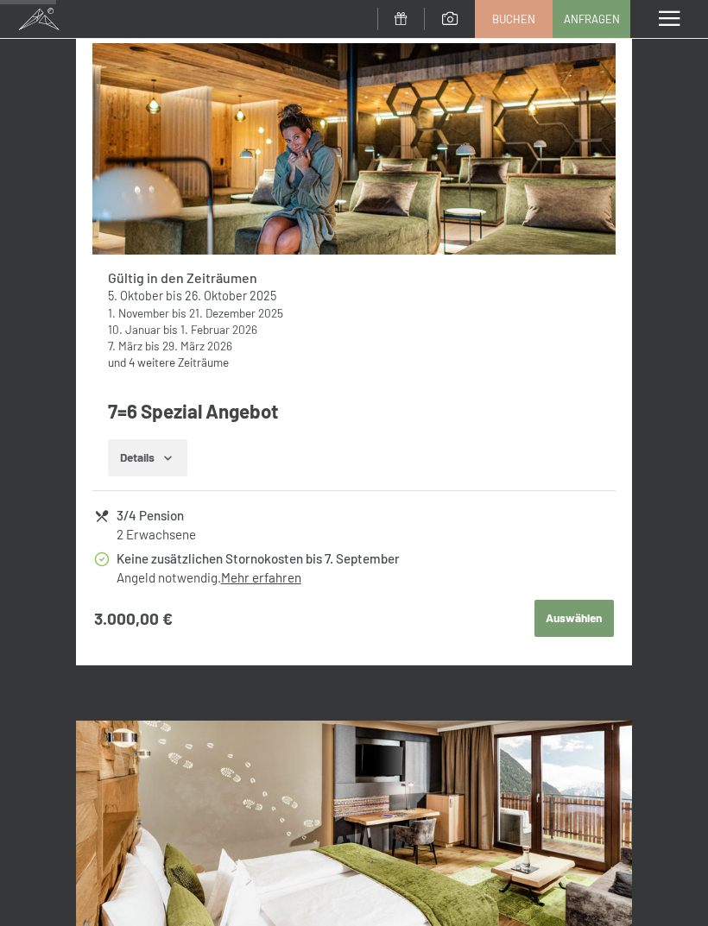
click at [213, 360] on link "und 4 weitere Zeiträume" at bounding box center [168, 362] width 121 height 15
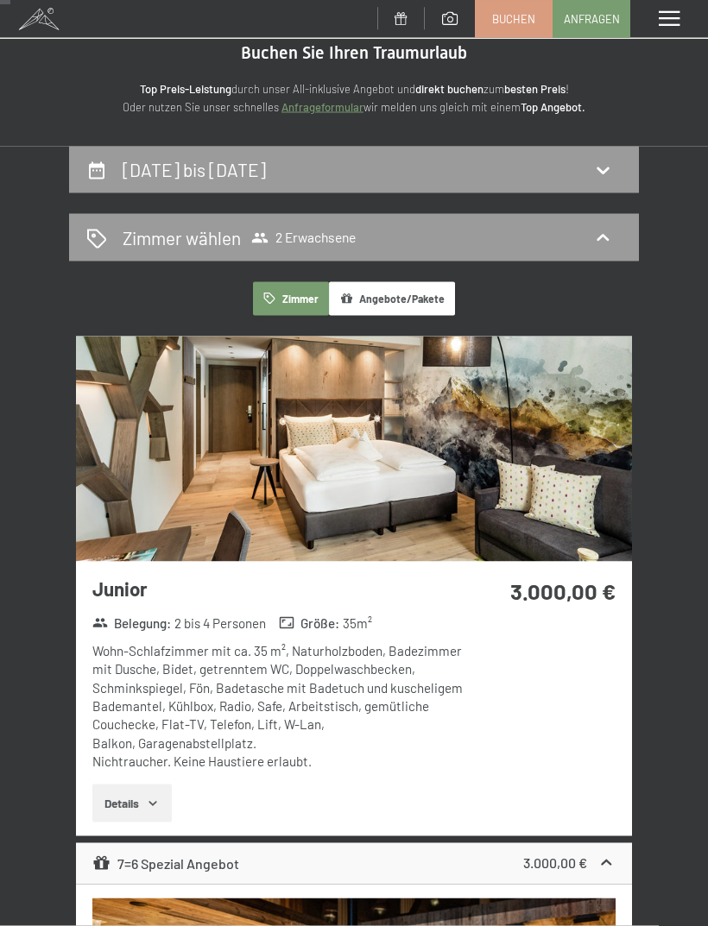
scroll to position [0, 0]
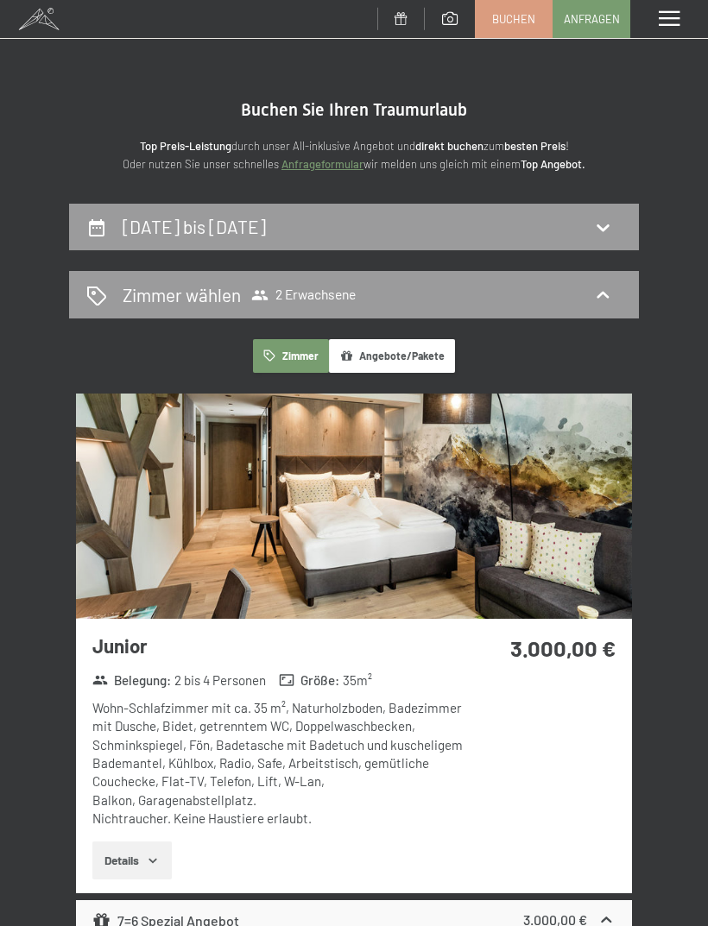
click at [266, 223] on h2 "27. September bis 4. Oktober 2026" at bounding box center [194, 227] width 143 height 22
select select "2026-09-01"
select select "2026-10-01"
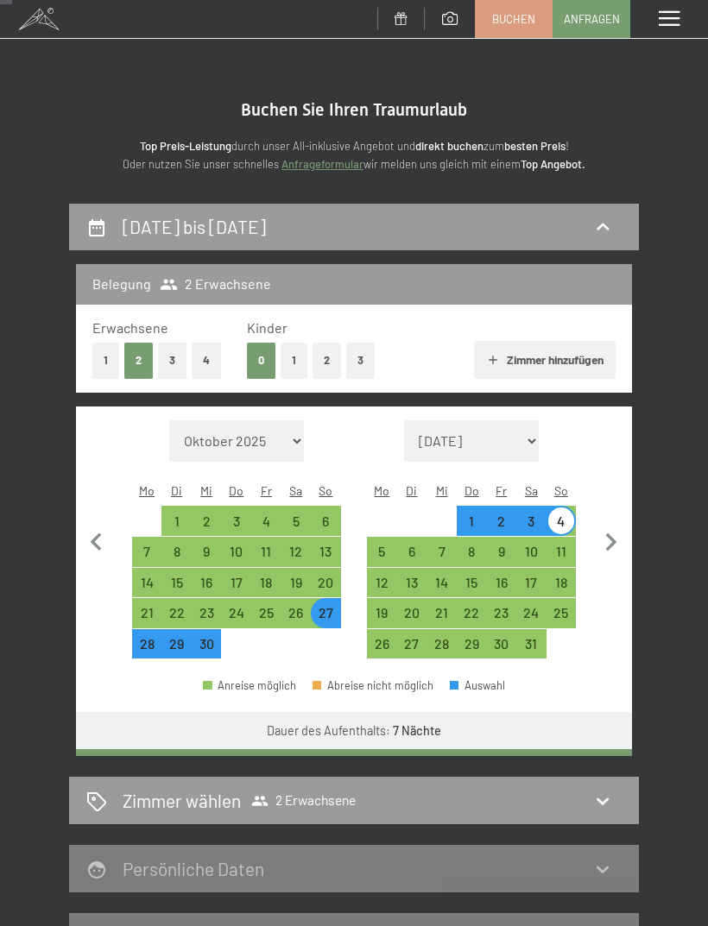
scroll to position [202, 0]
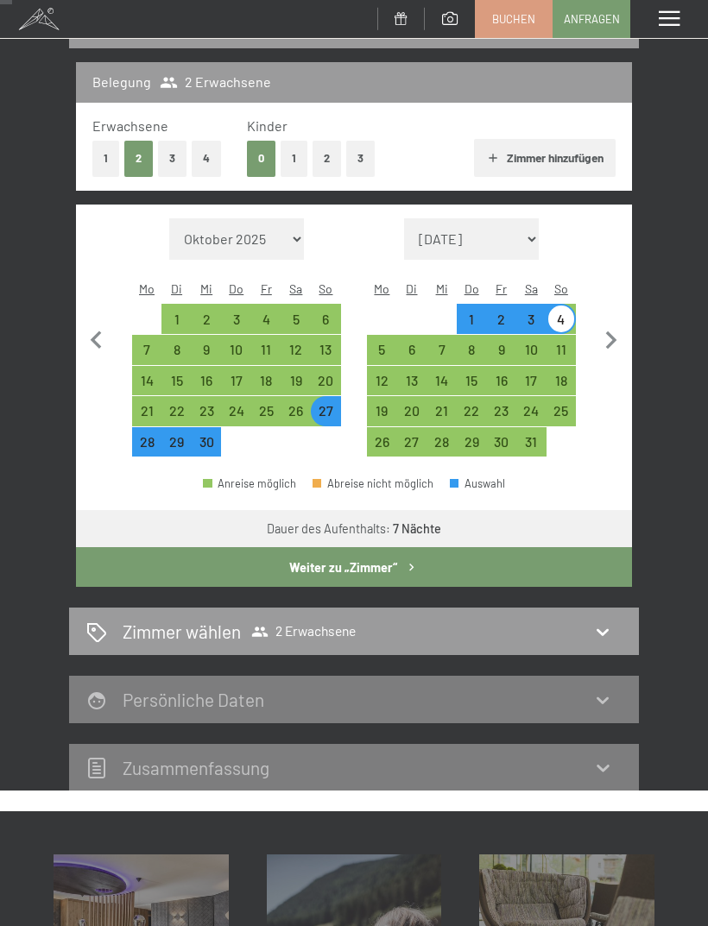
click at [295, 225] on select "Oktober 2025 November 2025 Dezember 2025 Januar 2026 Februar 2026 März 2026 Apr…" at bounding box center [236, 238] width 135 height 41
select select "2026-06-01"
select select "2026-07-01"
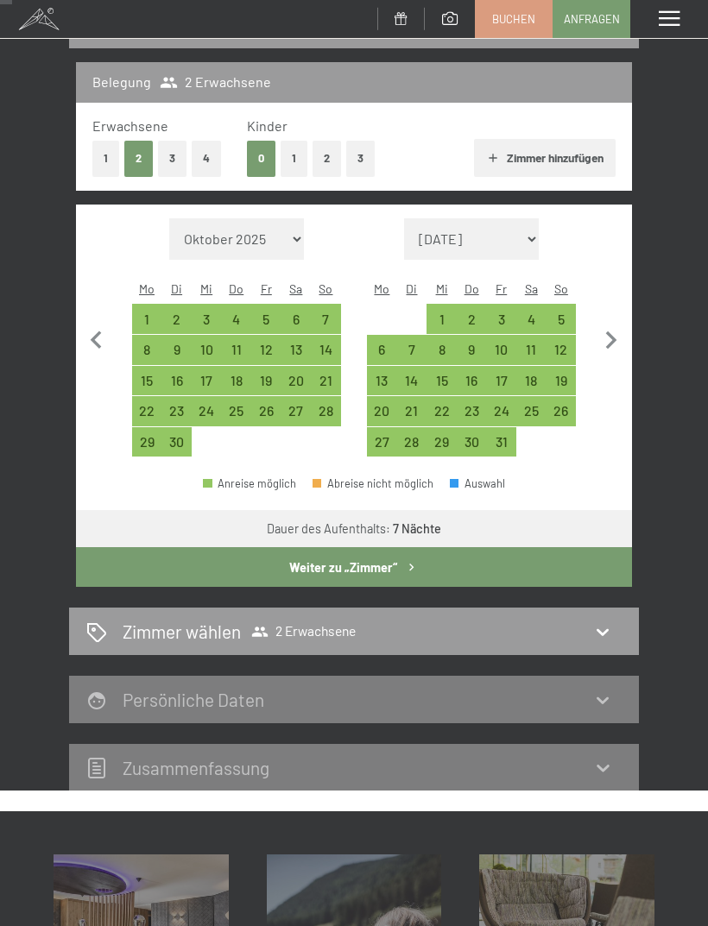
click at [334, 343] on div "14" at bounding box center [325, 356] width 27 height 27
select select "2026-06-01"
select select "2026-07-01"
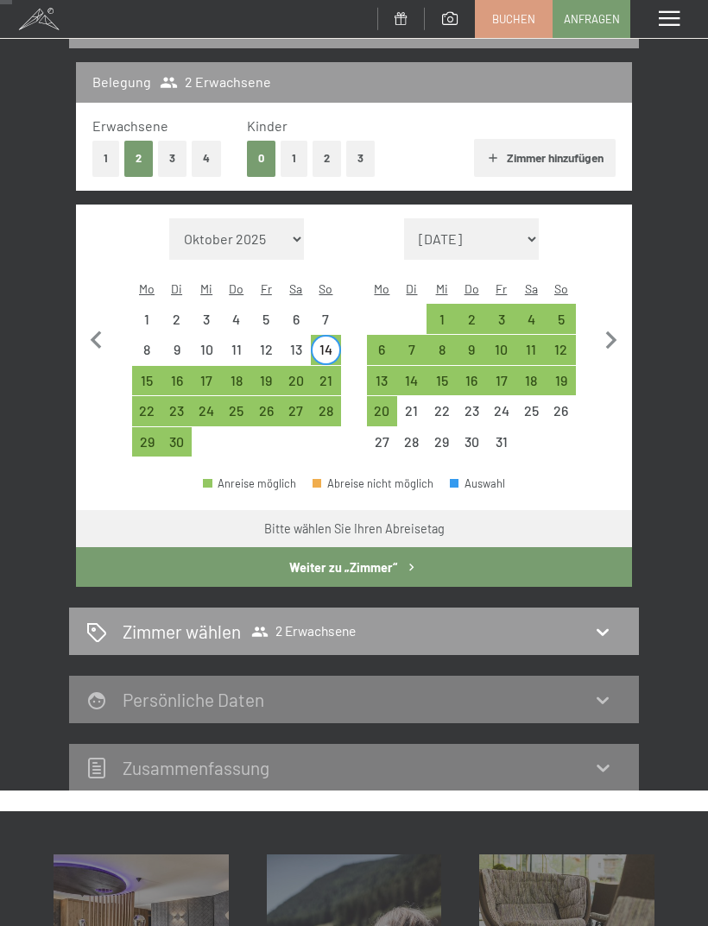
click at [332, 374] on div "21" at bounding box center [325, 387] width 27 height 27
select select "2026-06-01"
select select "2026-07-01"
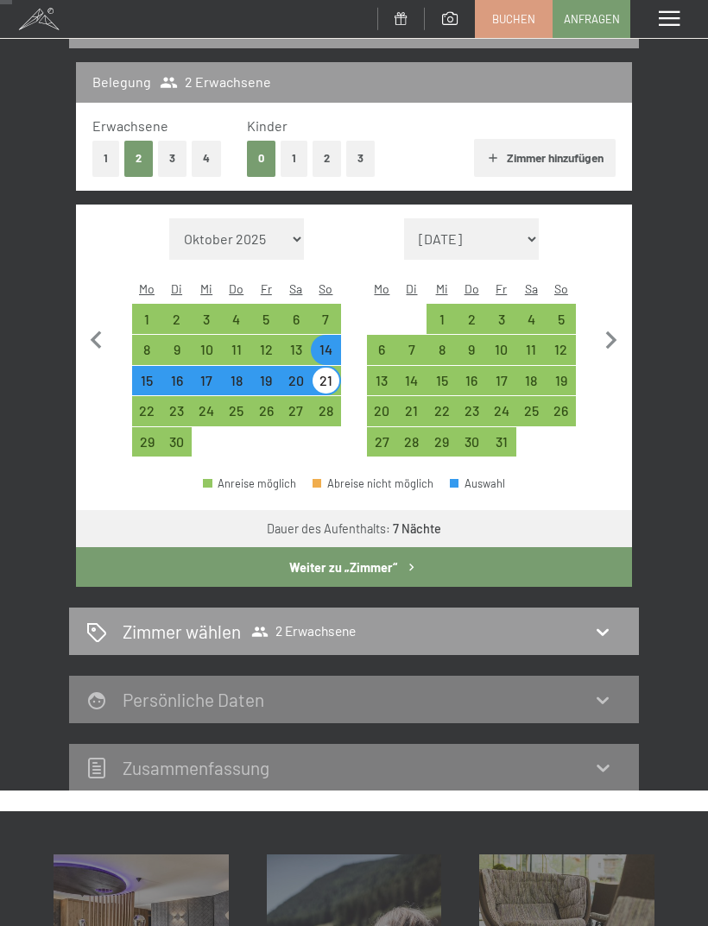
click at [486, 557] on button "Weiter zu „Zimmer“" at bounding box center [354, 567] width 556 height 40
select select "2026-06-01"
select select "2026-07-01"
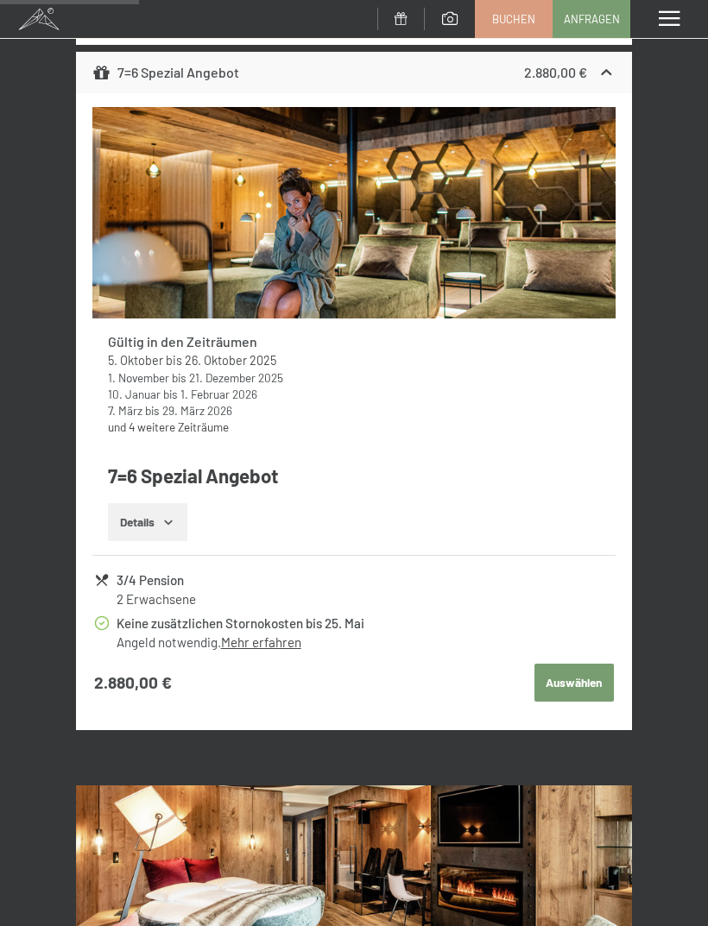
scroll to position [2104, 0]
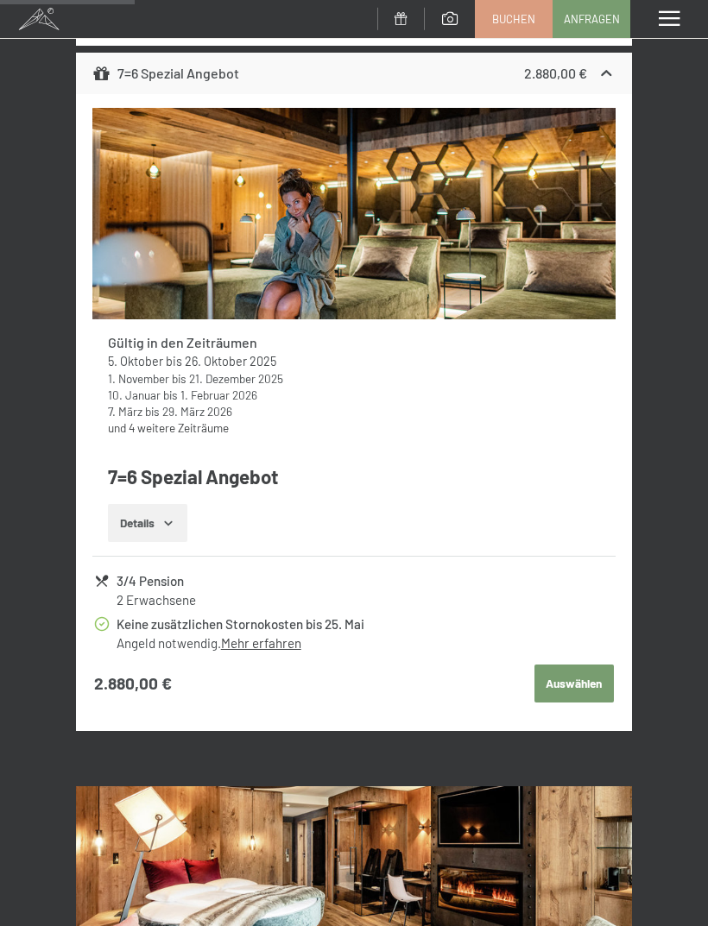
click at [174, 516] on icon "button" at bounding box center [168, 523] width 14 height 14
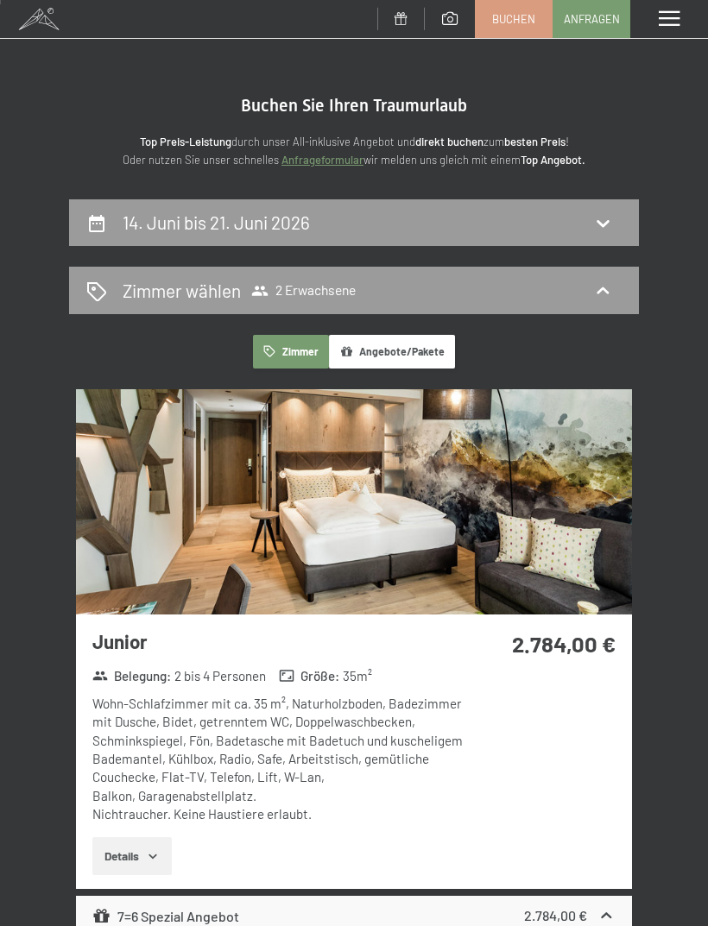
scroll to position [0, 0]
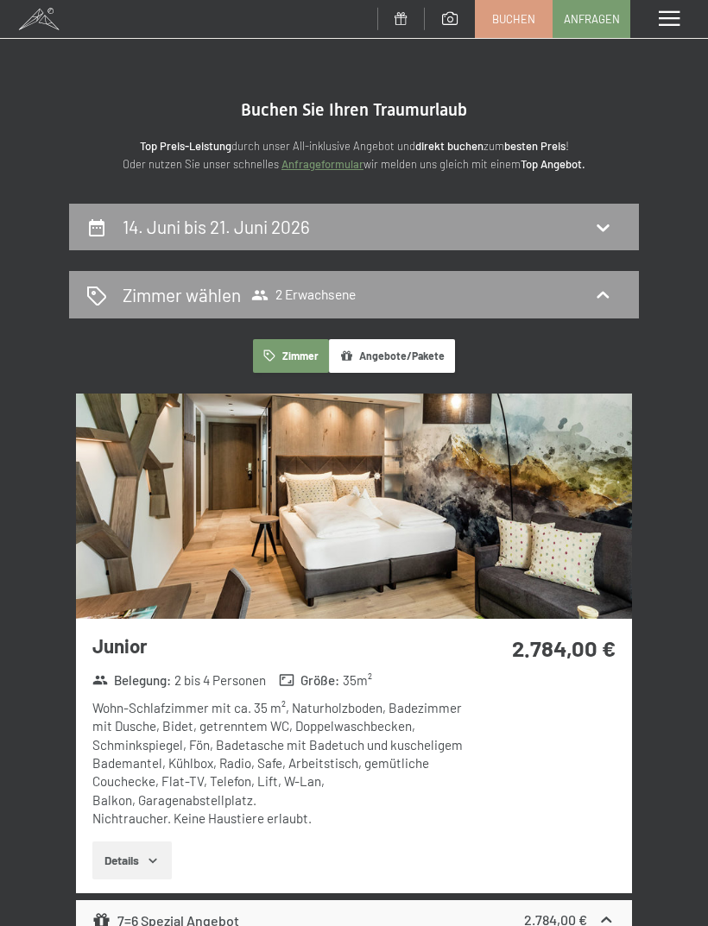
click at [480, 231] on div "14. Juni bis 21. Juni 2026" at bounding box center [353, 226] width 535 height 25
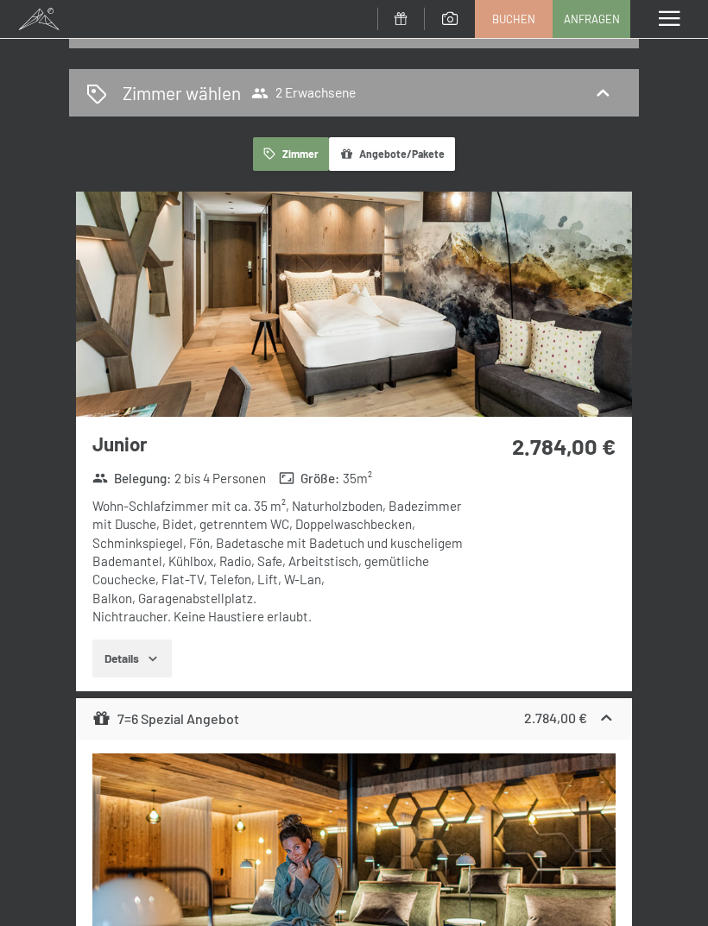
select select "2026-06-01"
select select "2026-07-01"
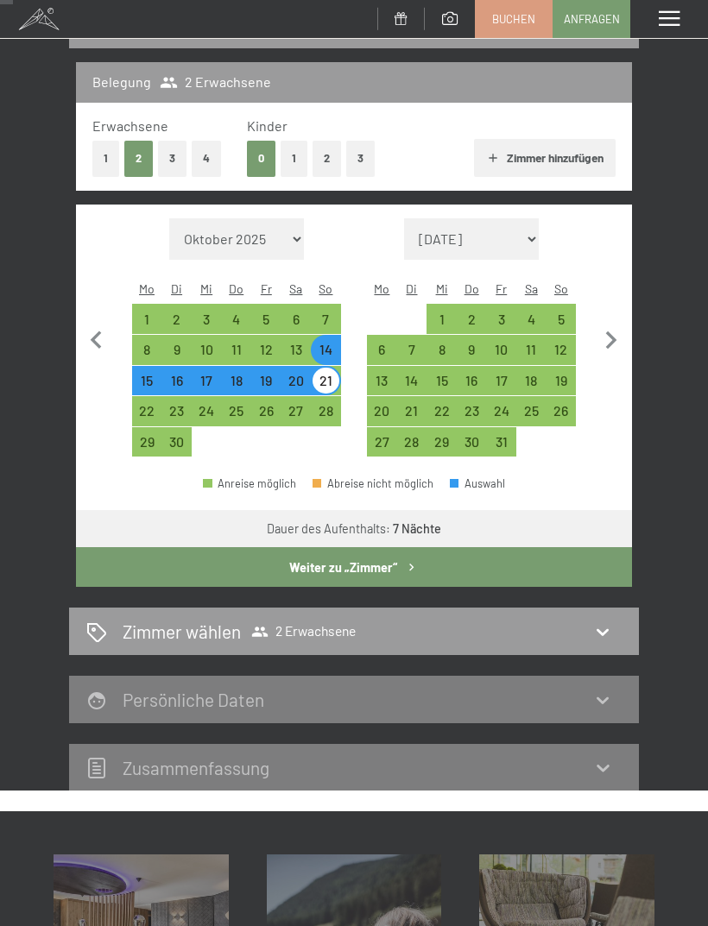
click at [525, 229] on select "November 2025 Dezember 2025 Januar 2026 Februar 2026 März 2026 April 2026 Mai 2…" at bounding box center [471, 238] width 135 height 41
click at [286, 231] on select "Oktober 2025 November 2025 Dezember 2025 Januar 2026 Februar 2026 März 2026 Apr…" at bounding box center [236, 238] width 135 height 41
click at [289, 230] on select "Oktober 2025 November 2025 Dezember 2025 Januar 2026 Februar 2026 März 2026 Apr…" at bounding box center [236, 238] width 135 height 41
select select "2026-09-01"
select select "2026-10-01"
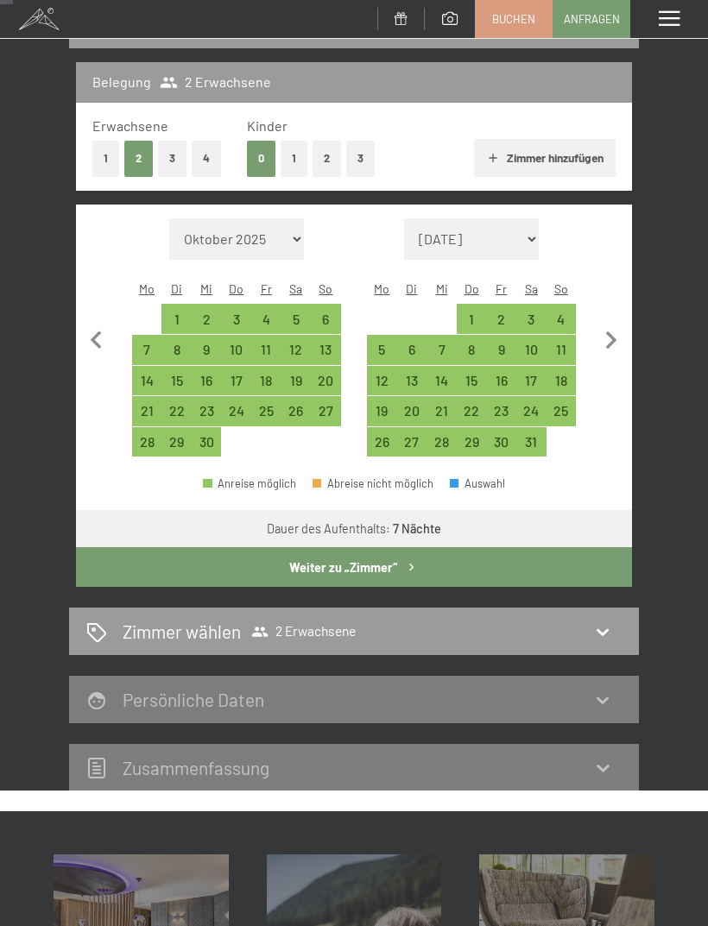
click at [337, 404] on div "27" at bounding box center [325, 417] width 27 height 27
select select "2026-09-01"
select select "2026-10-01"
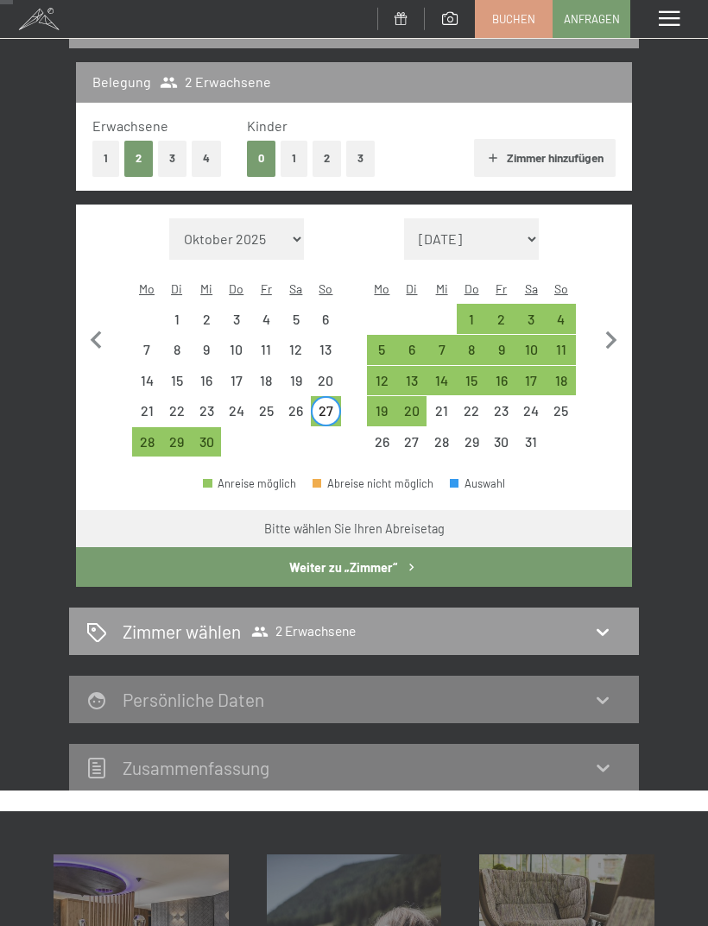
click at [568, 312] on div "4" at bounding box center [561, 325] width 27 height 27
select select "2026-09-01"
select select "2026-10-01"
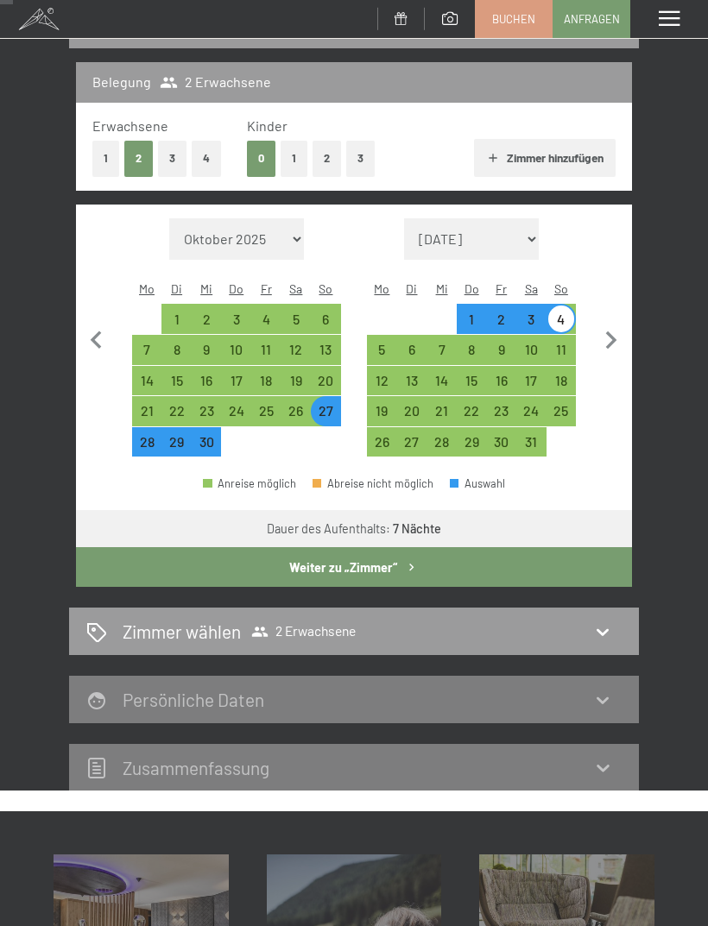
click at [450, 553] on button "Weiter zu „Zimmer“" at bounding box center [354, 567] width 556 height 40
select select "2026-09-01"
select select "2026-10-01"
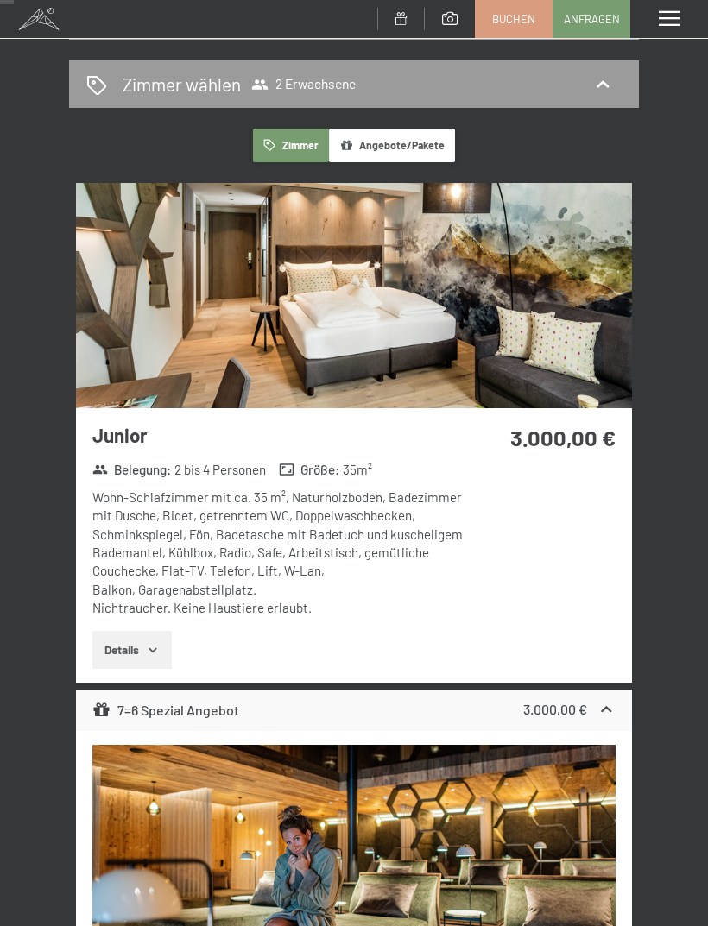
scroll to position [0, 0]
